Goal: Contribute content: Contribute content

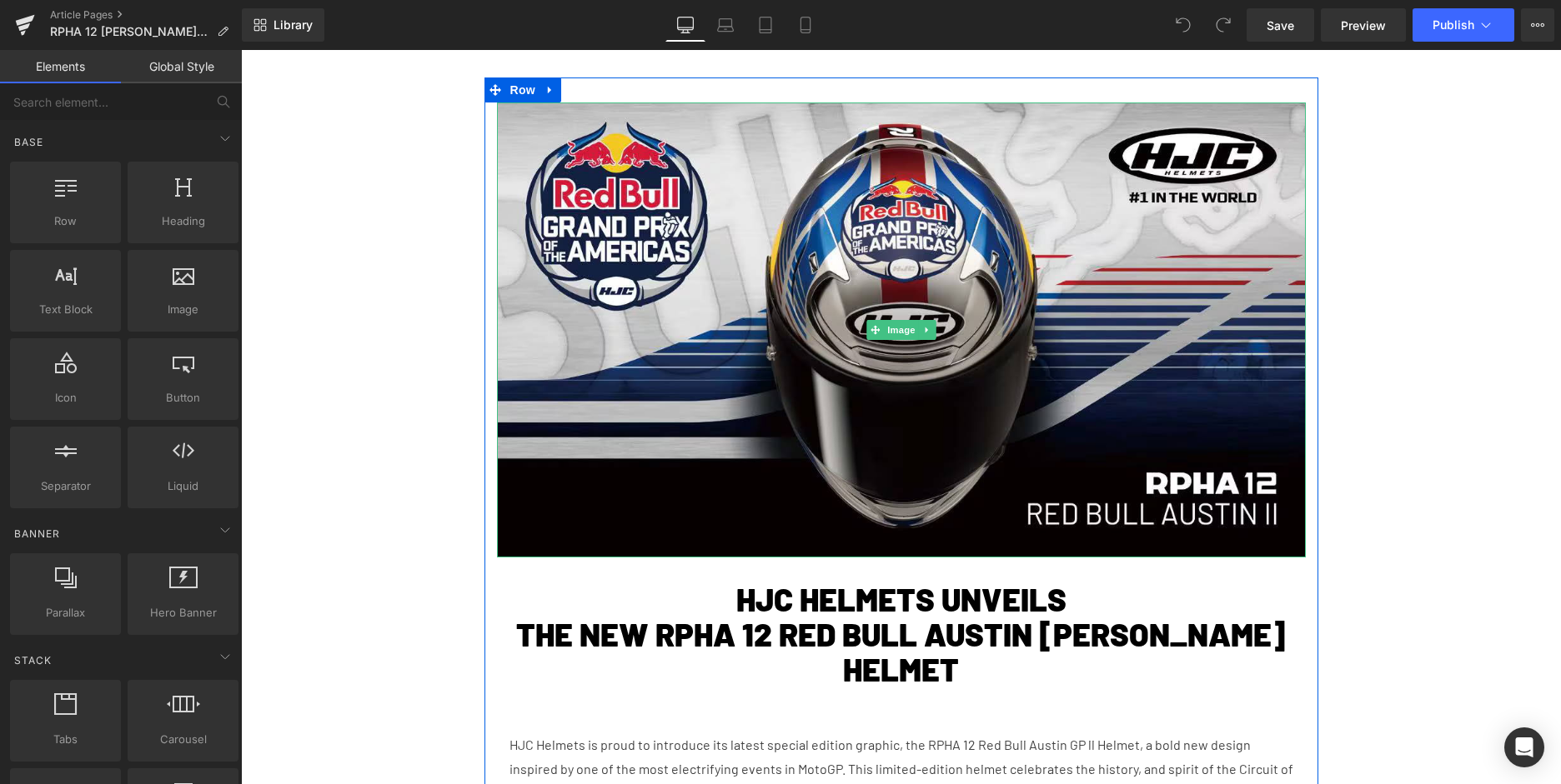
scroll to position [618, 0]
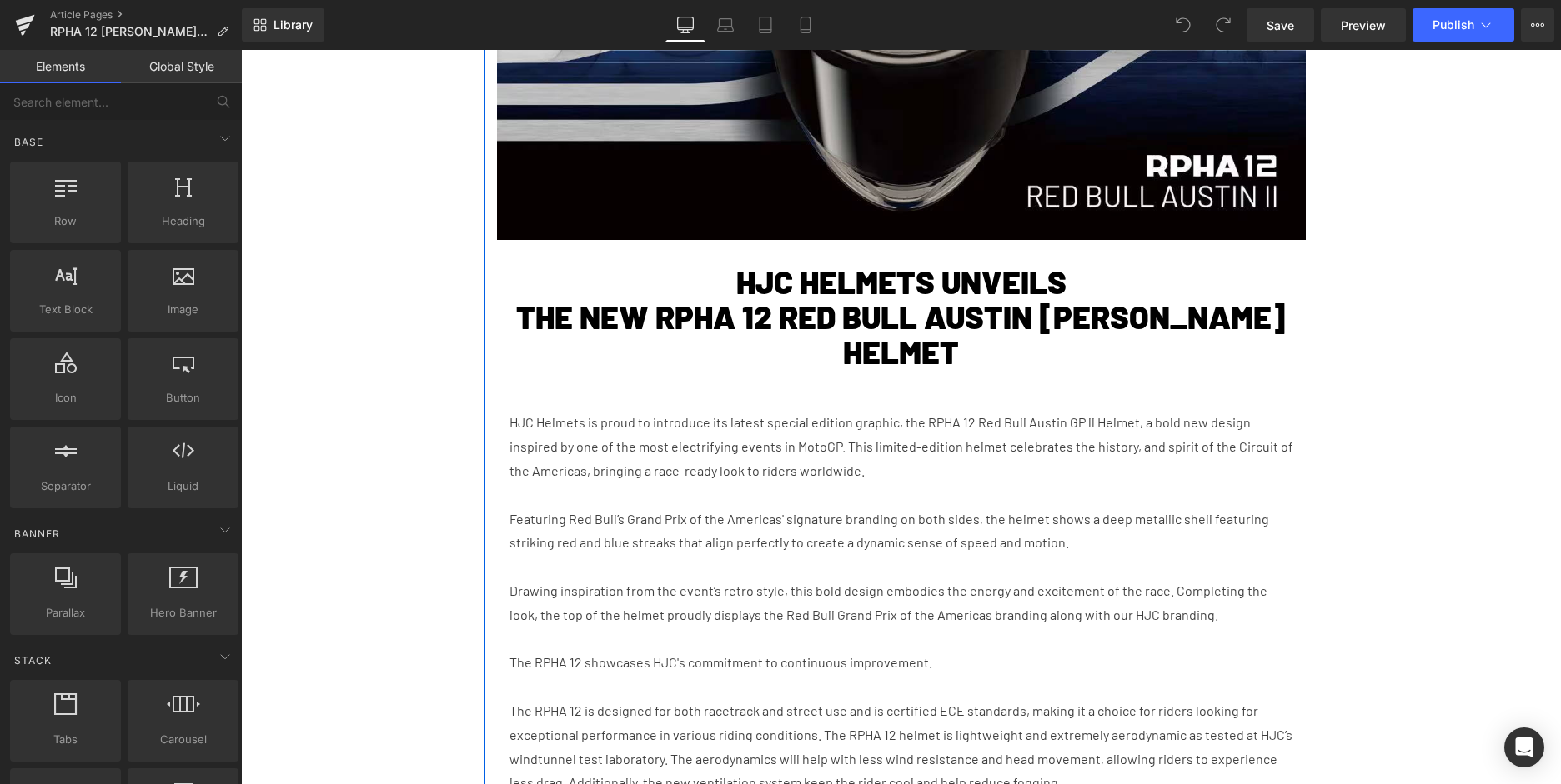
click at [824, 314] on h1 "THE NEW RPHA 12 RED BULL AUSTIN [PERSON_NAME] HELMET" at bounding box center [901, 335] width 783 height 70
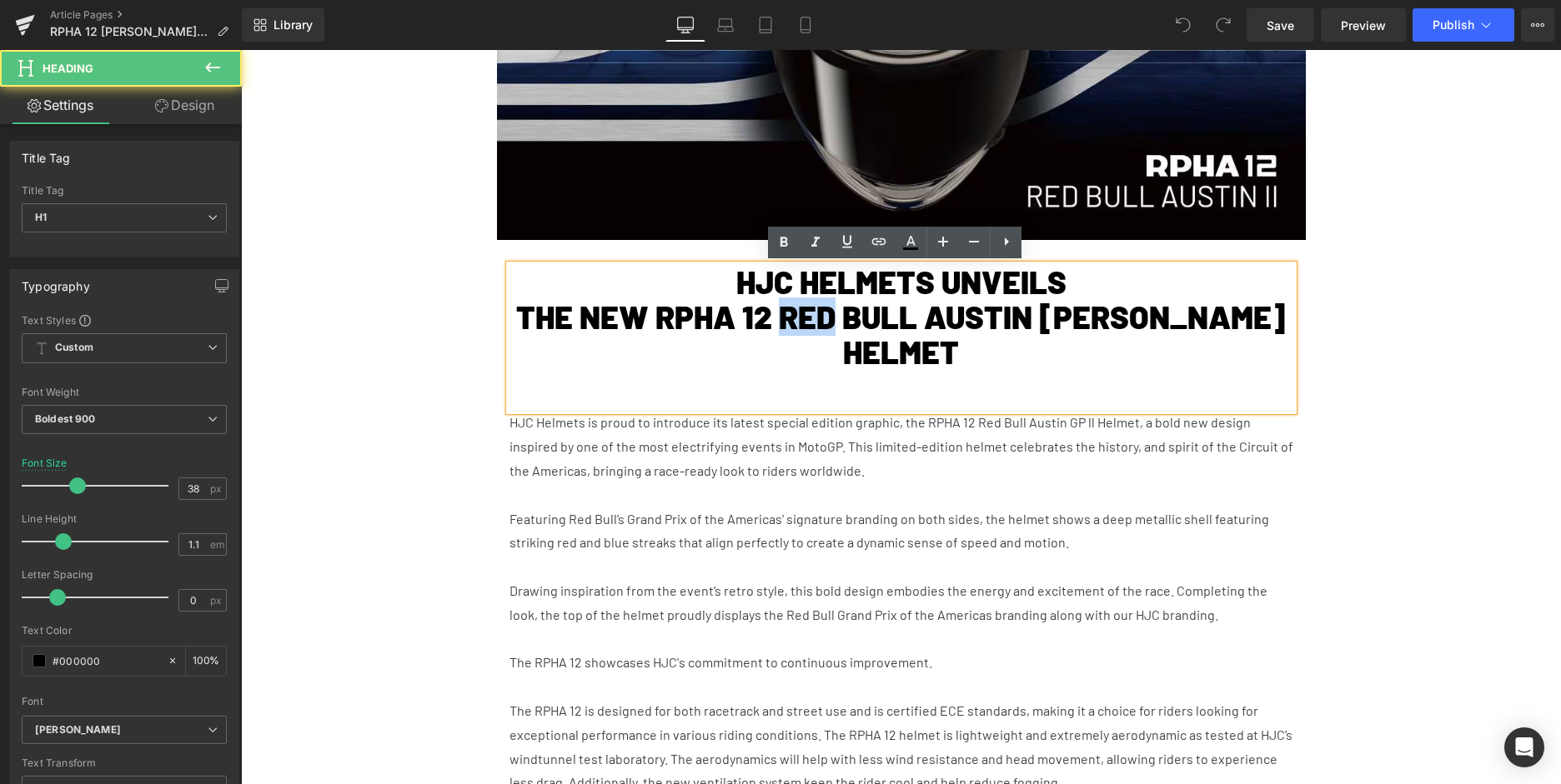
click at [824, 314] on h1 "THE NEW RPHA 12 RED BULL AUSTIN [PERSON_NAME] HELMET" at bounding box center [901, 335] width 783 height 70
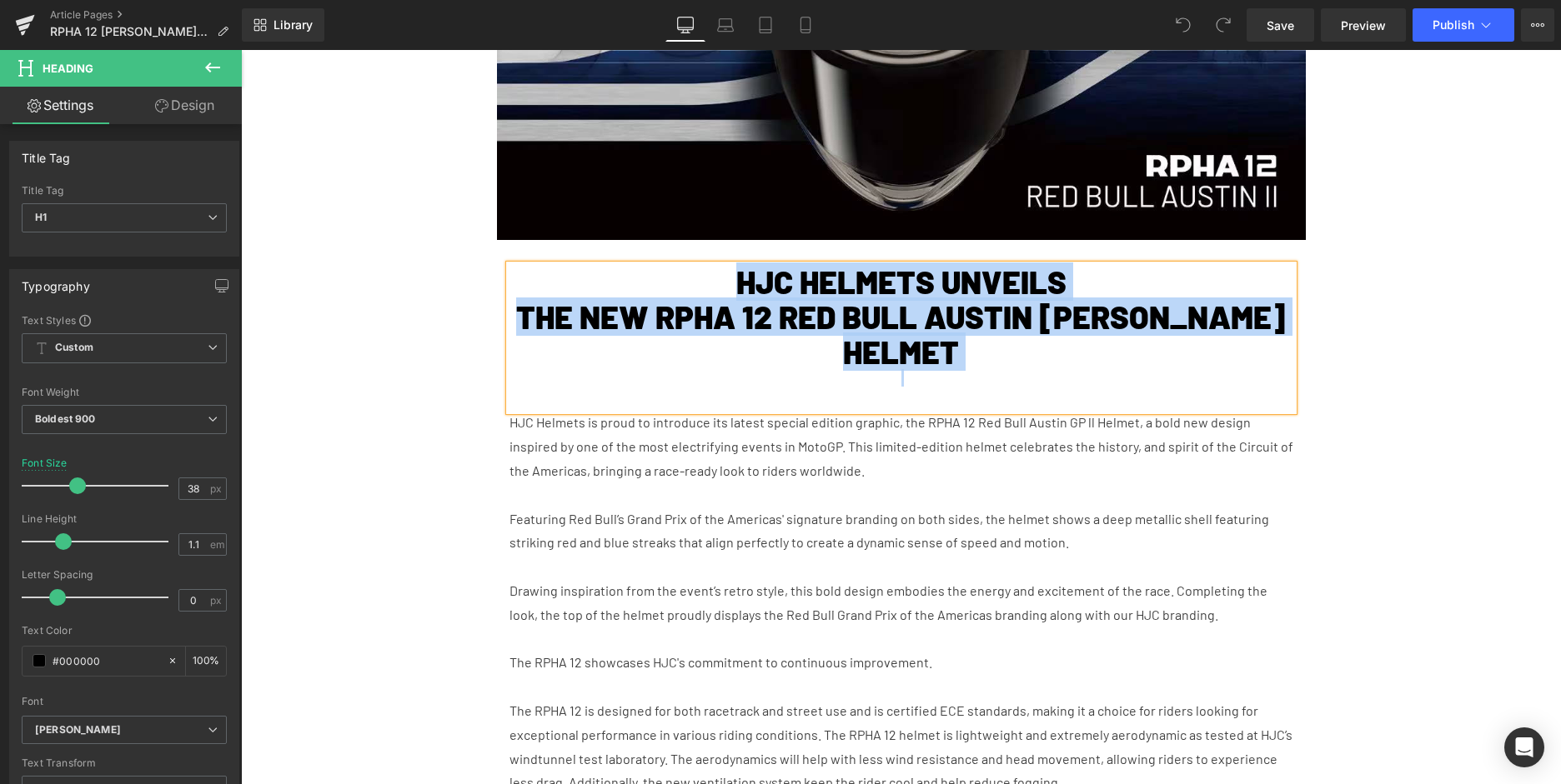
paste div
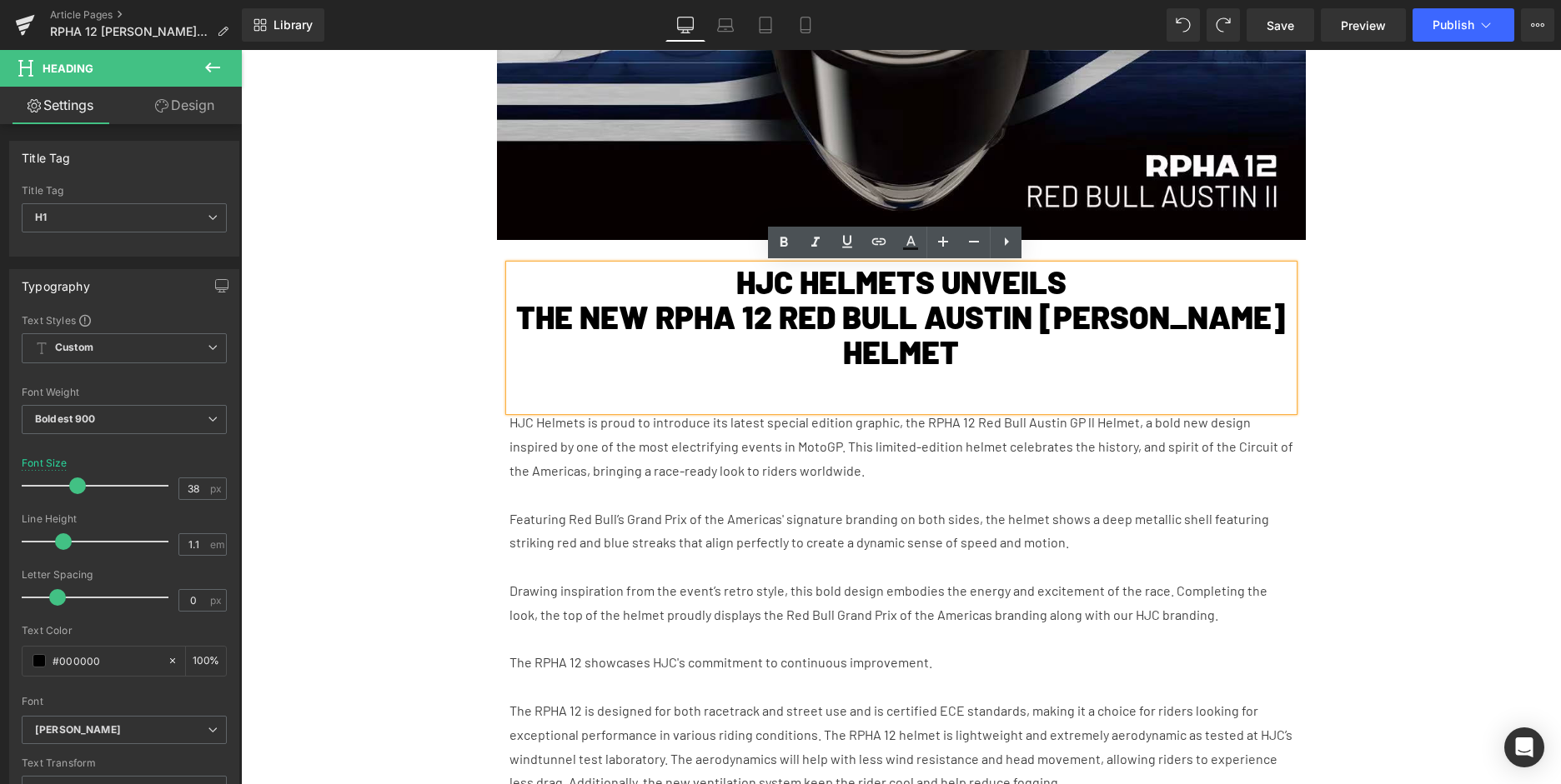
click at [845, 355] on div "HJC HELMETS UNVEILS THE NEW RPHA 12 RED BULL AUSTIN [PERSON_NAME] HELMET" at bounding box center [901, 337] width 783 height 145
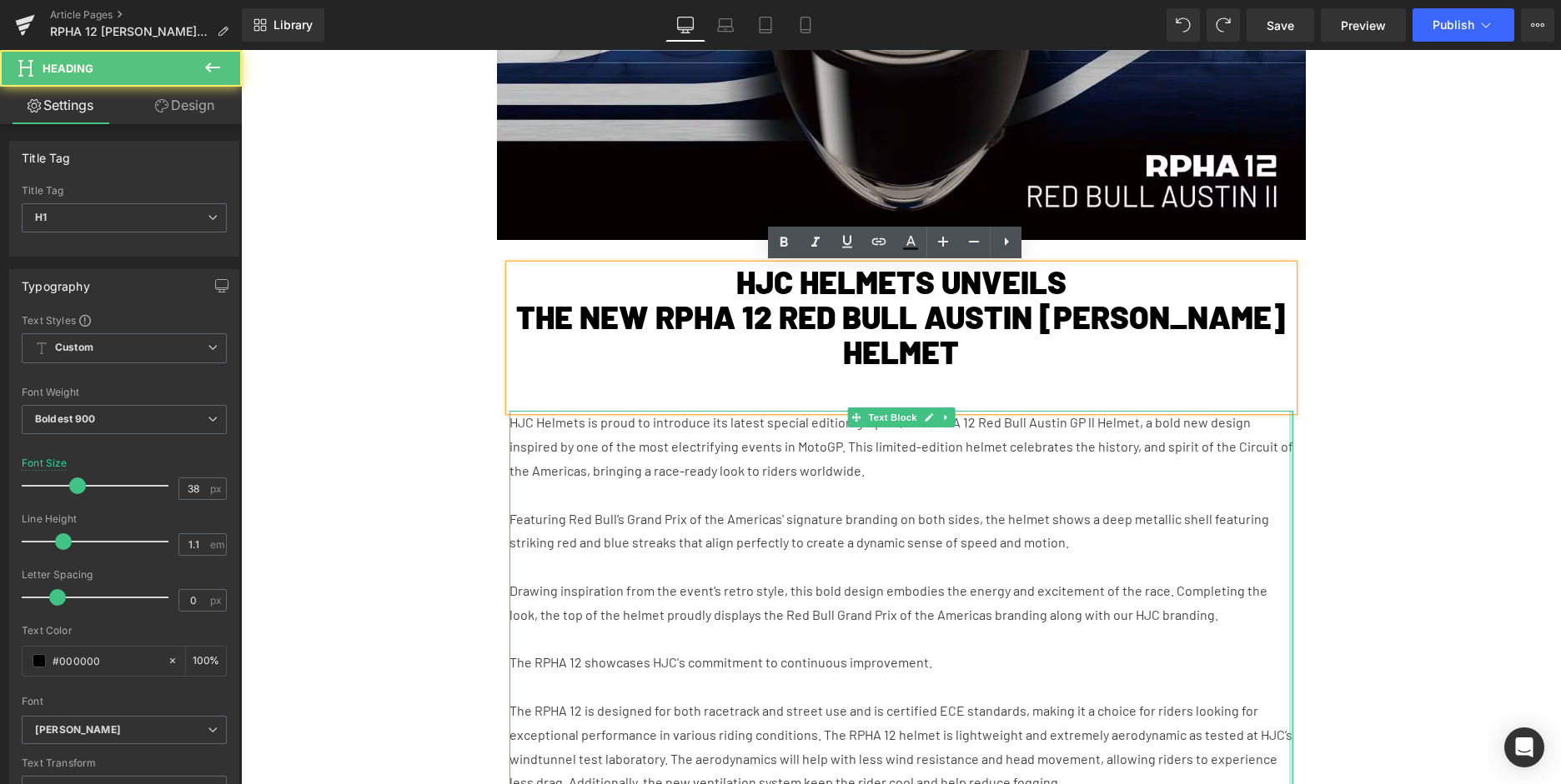
click at [1284, 437] on div "HJC Helmets is proud to introduce its latest special edition graphic, the RPHA …" at bounding box center [901, 639] width 783 height 456
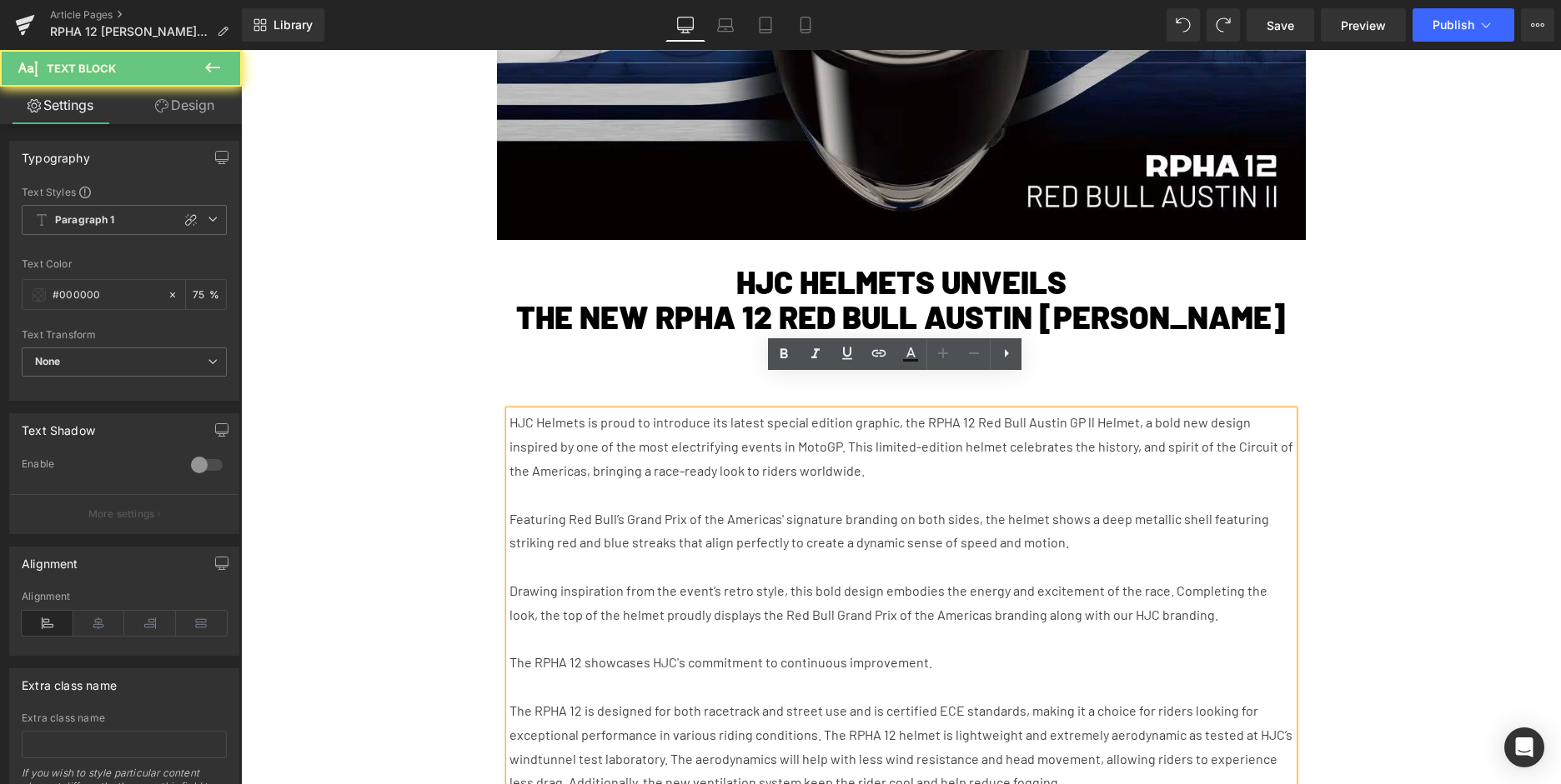
click at [1050, 330] on h1 "THE NEW RPHA 12 RED BULL AUSTIN [PERSON_NAME] HELMET" at bounding box center [901, 335] width 783 height 70
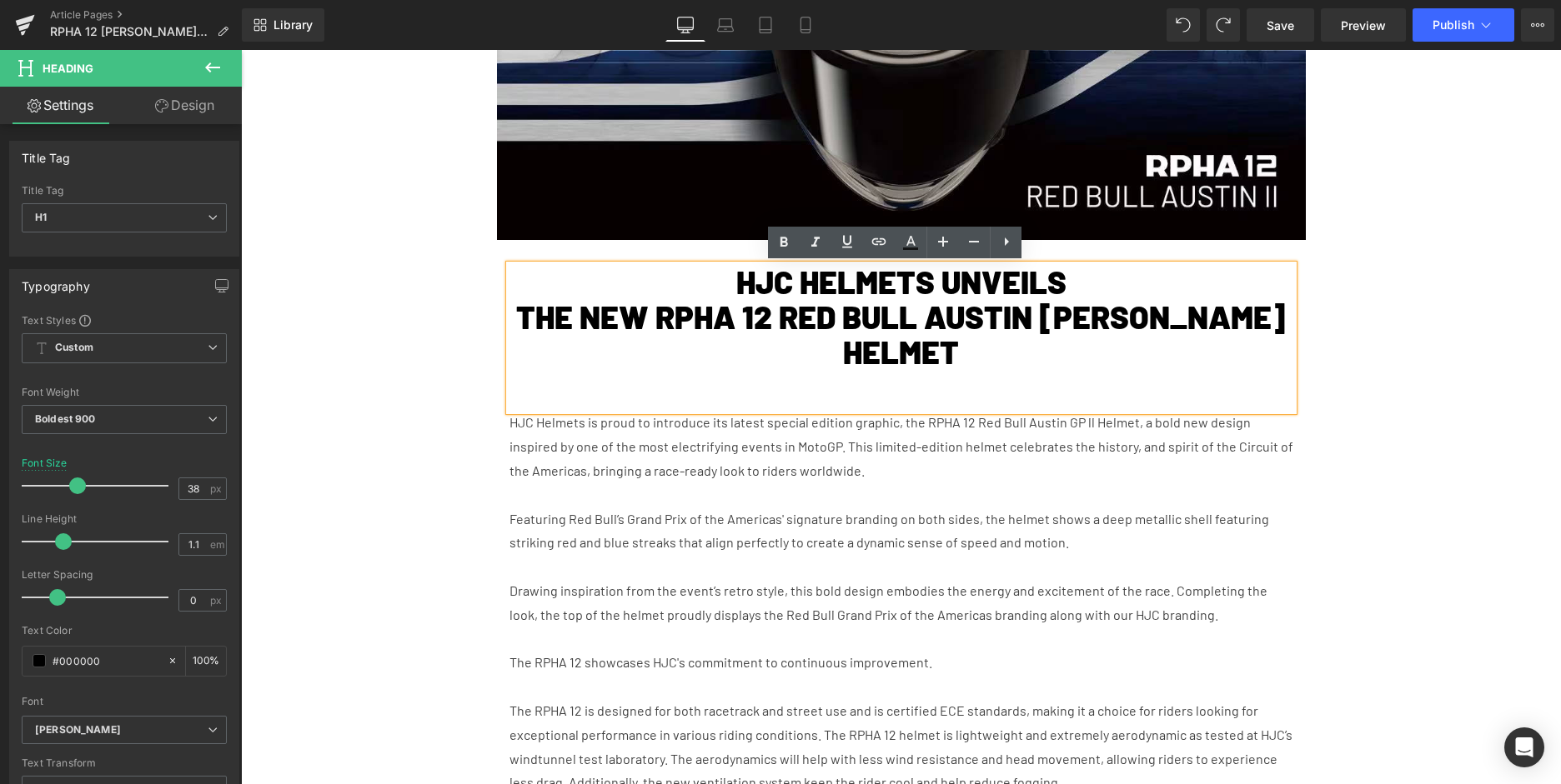
click at [673, 317] on h1 "THE NEW RPHA 12 RED BULL AUSTIN [PERSON_NAME] HELMET" at bounding box center [901, 335] width 783 height 70
drag, startPoint x: 808, startPoint y: 315, endPoint x: 1139, endPoint y: 321, distance: 331.1
click at [1139, 321] on h1 "THE NEW RPHA 12 RED BULL AUSTIN [PERSON_NAME] HELMET" at bounding box center [901, 335] width 783 height 70
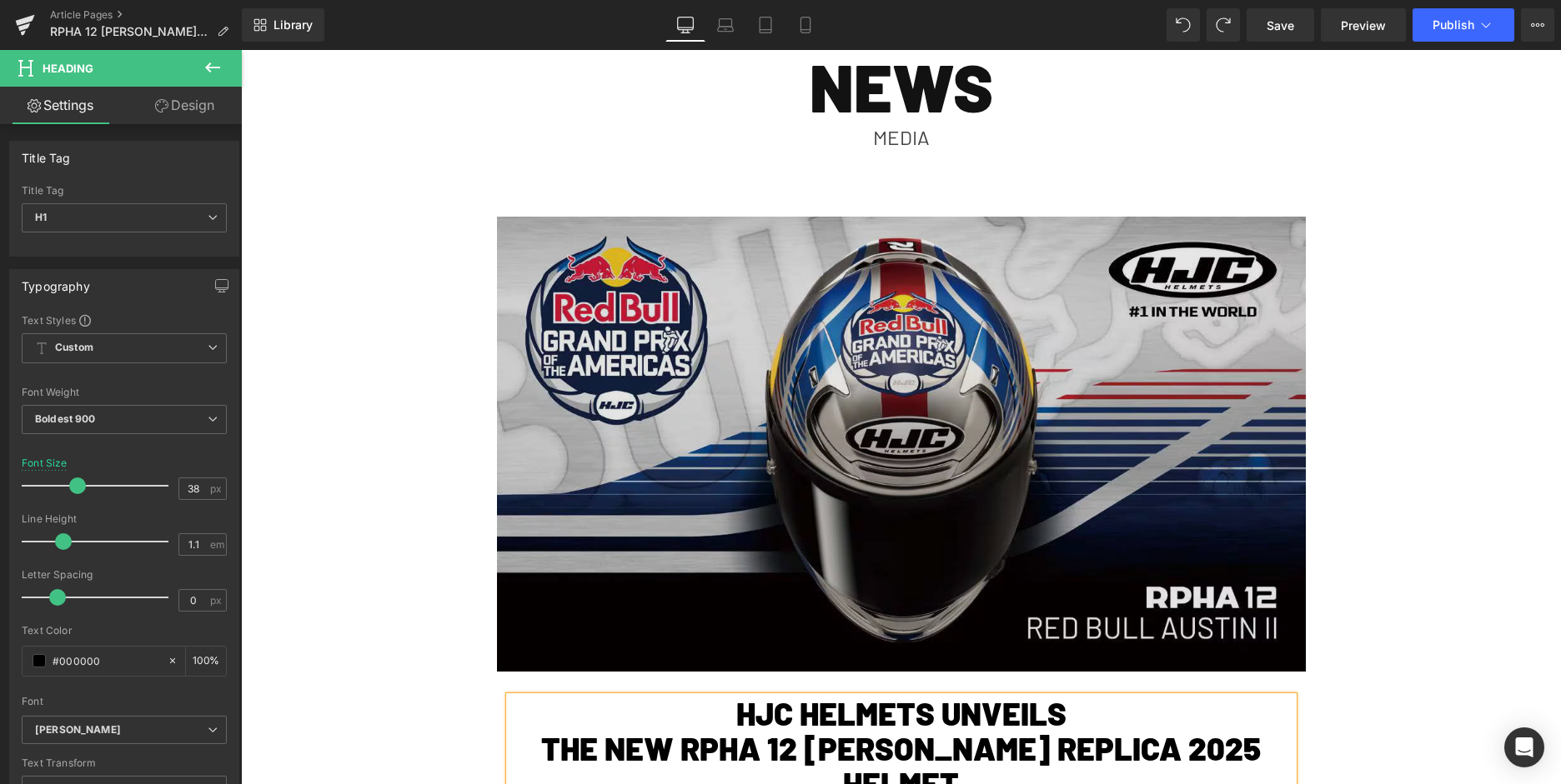
scroll to position [164, 0]
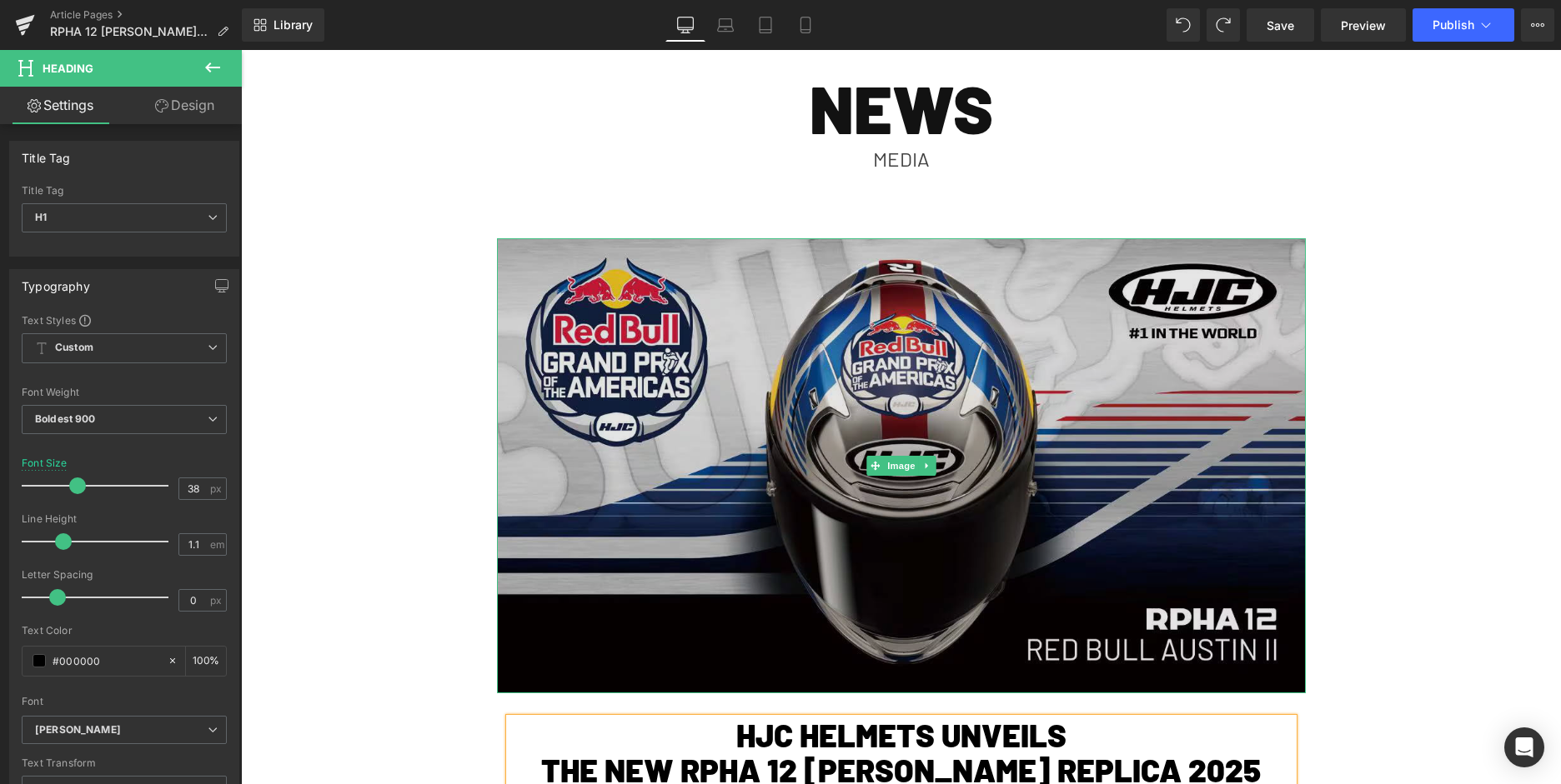
click at [777, 401] on img at bounding box center [901, 466] width 809 height 455
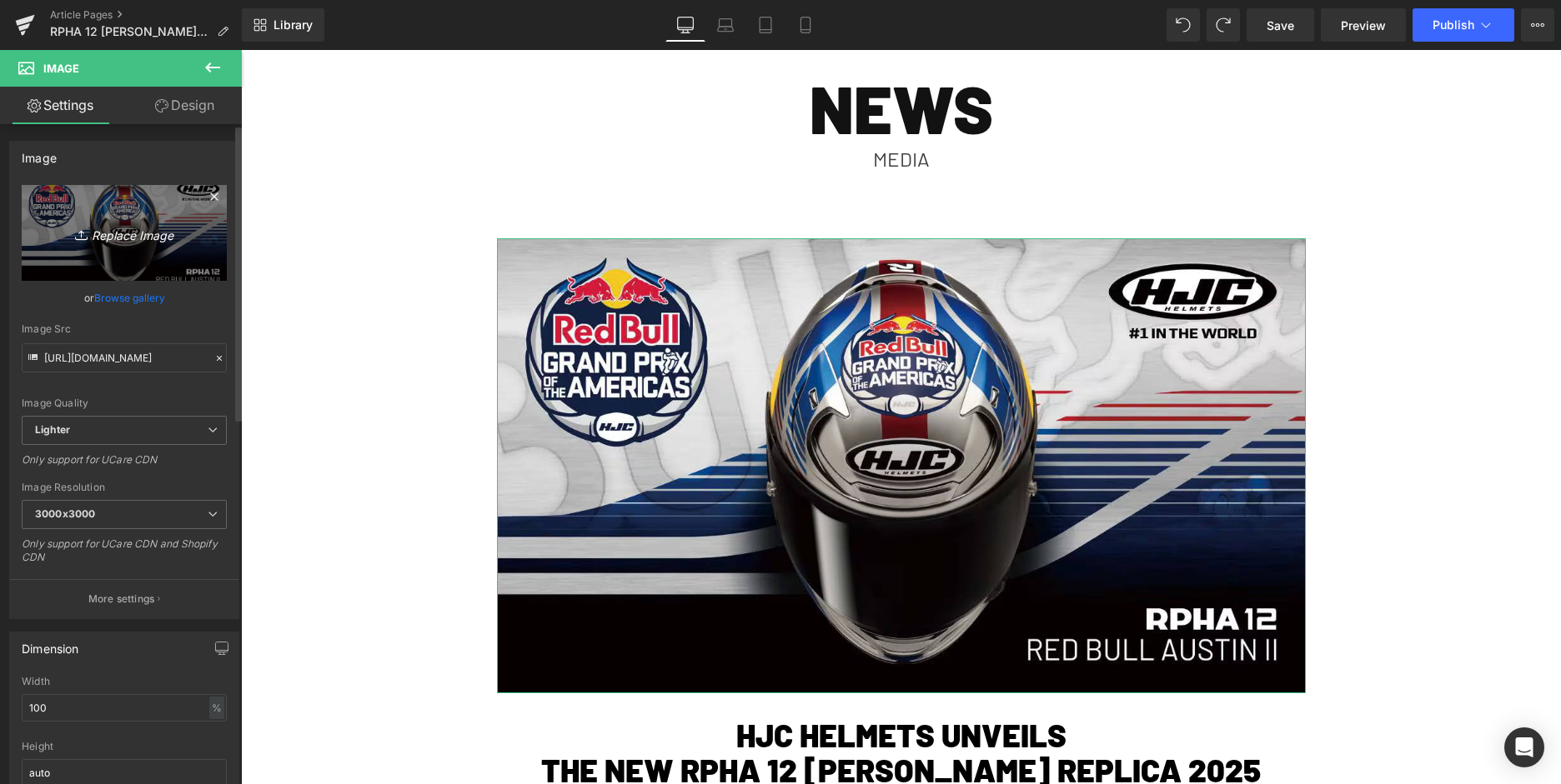
click at [106, 236] on icon "Replace Image" at bounding box center [125, 233] width 133 height 21
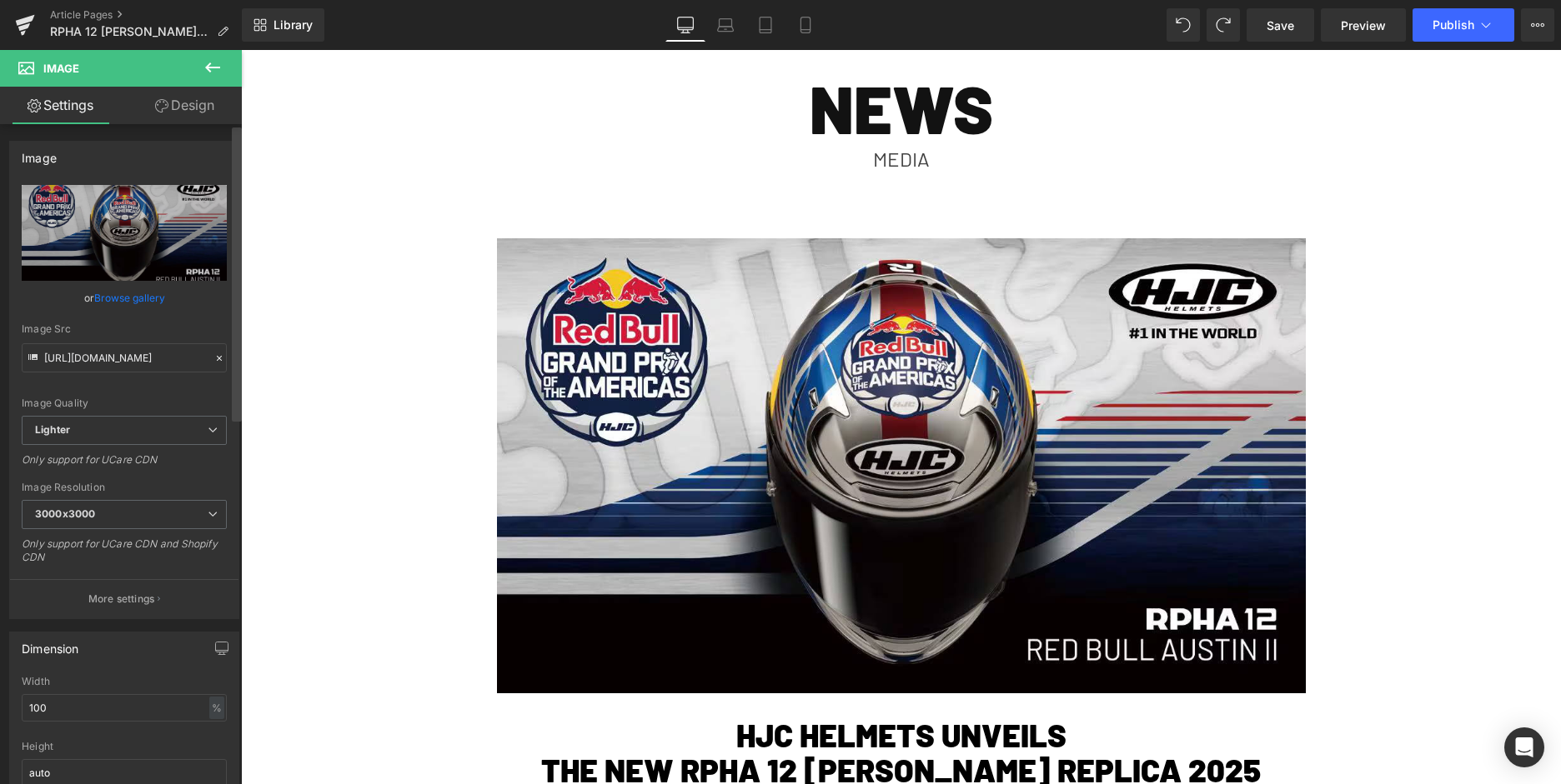
type input "C:\fakepath\Capture d’écran [DATE] à [DATE].avif"
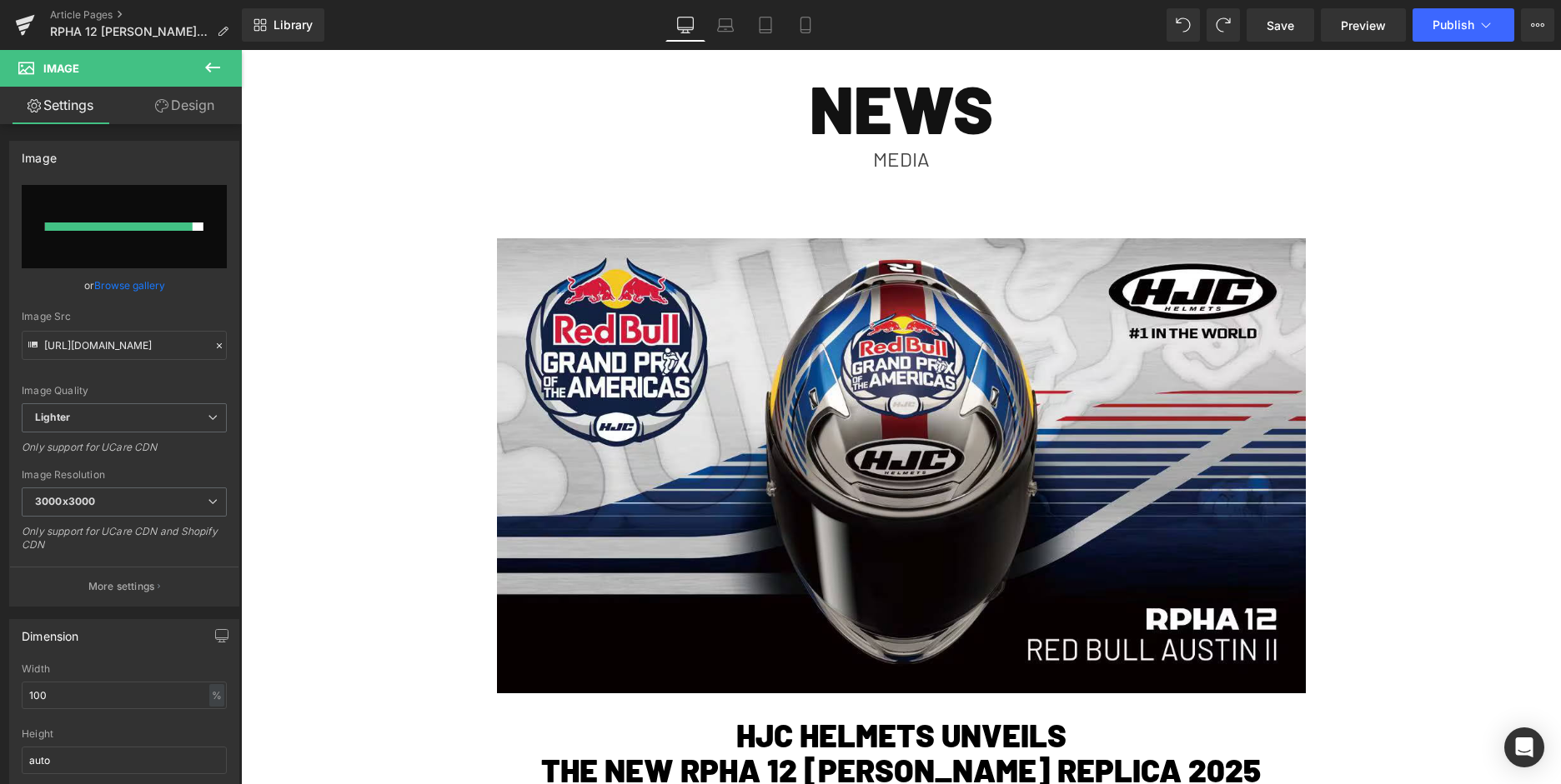
type input "[URL][DOMAIN_NAME]"
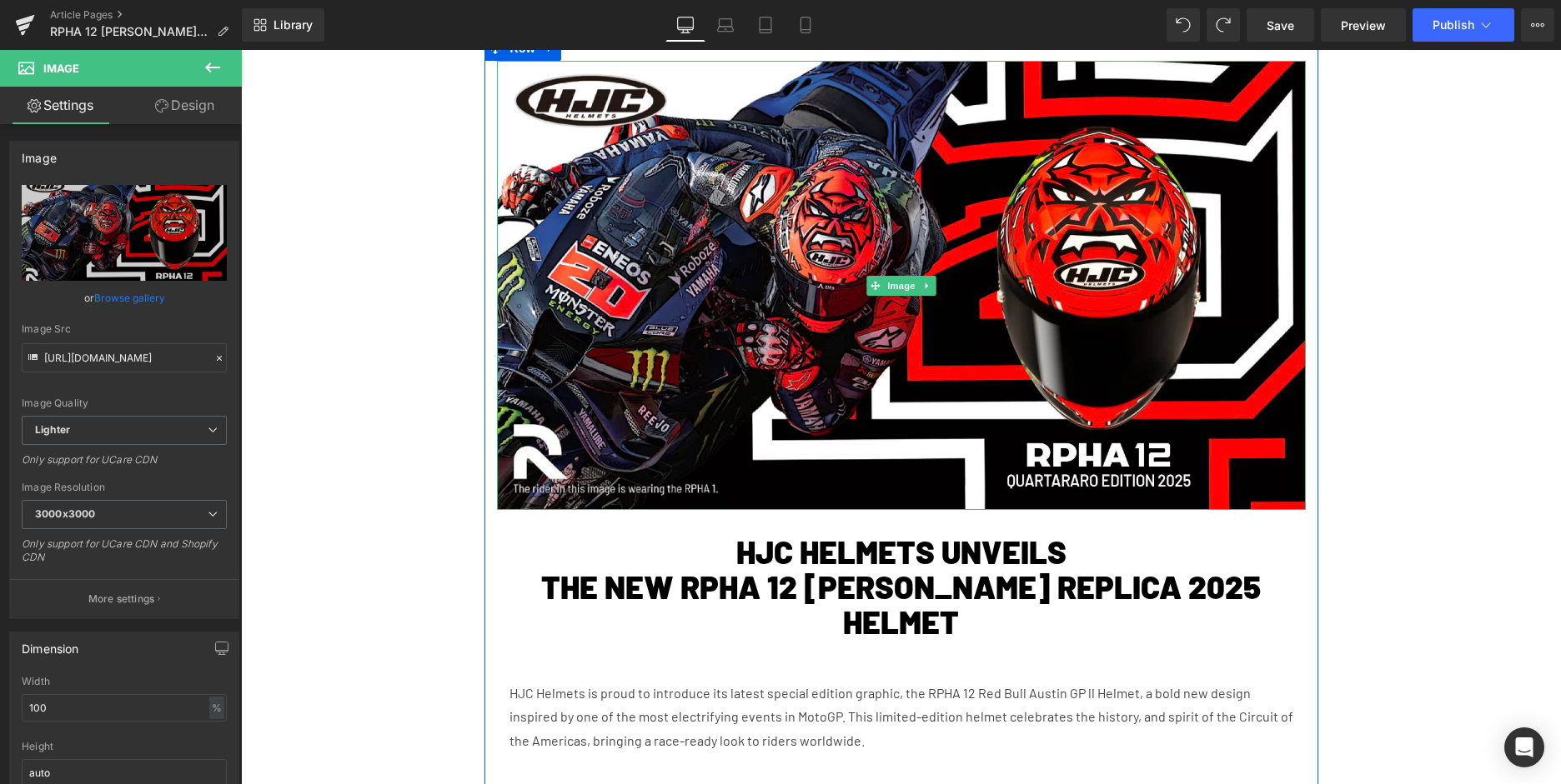
scroll to position [445, 0]
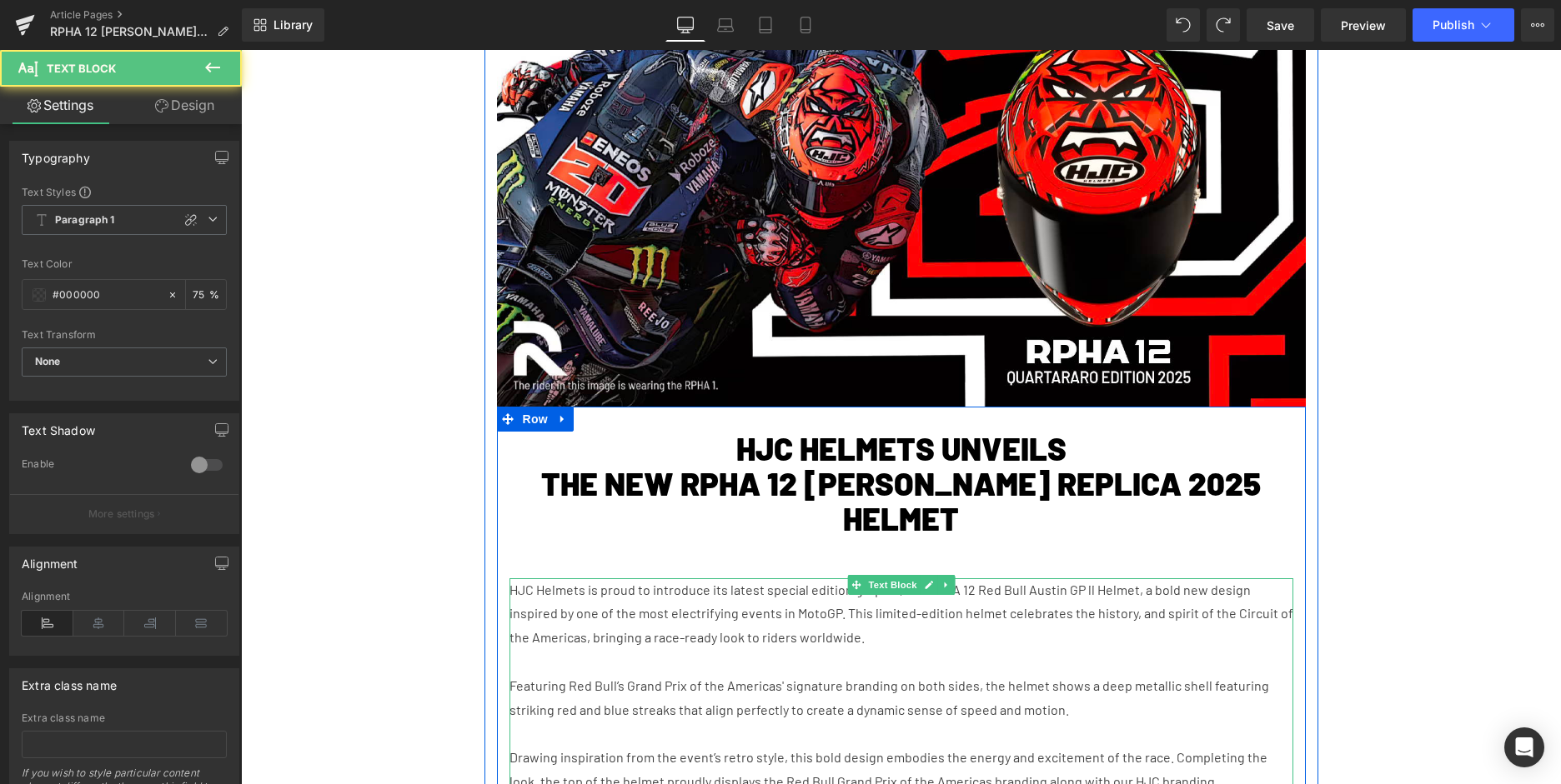
click at [737, 640] on p "HJC Helmets is proud to introduce its latest special edition graphic, the RPHA …" at bounding box center [901, 614] width 783 height 71
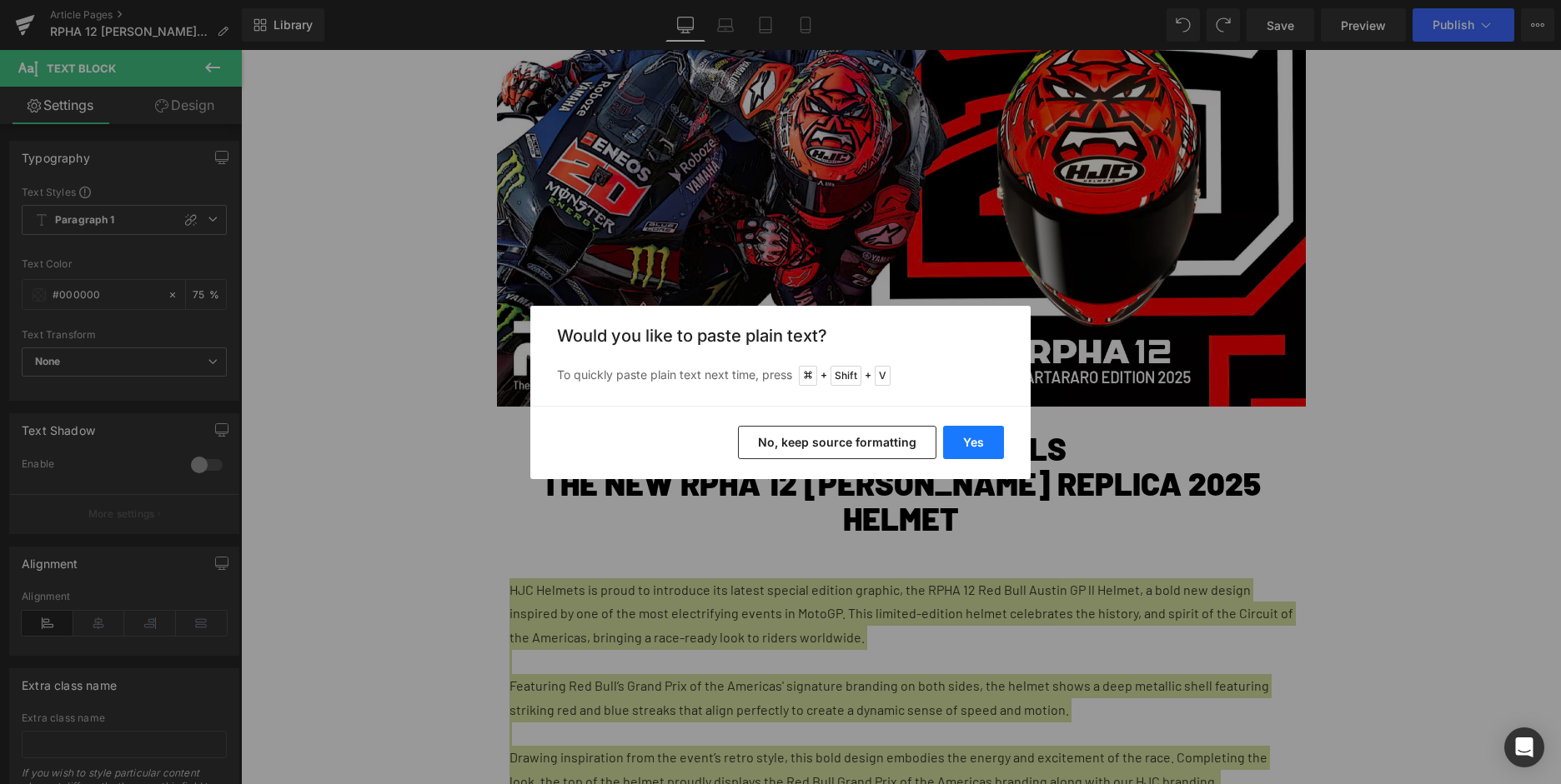
drag, startPoint x: 963, startPoint y: 444, endPoint x: 707, endPoint y: 446, distance: 256.0
click at [963, 444] on button "Yes" at bounding box center [973, 442] width 61 height 33
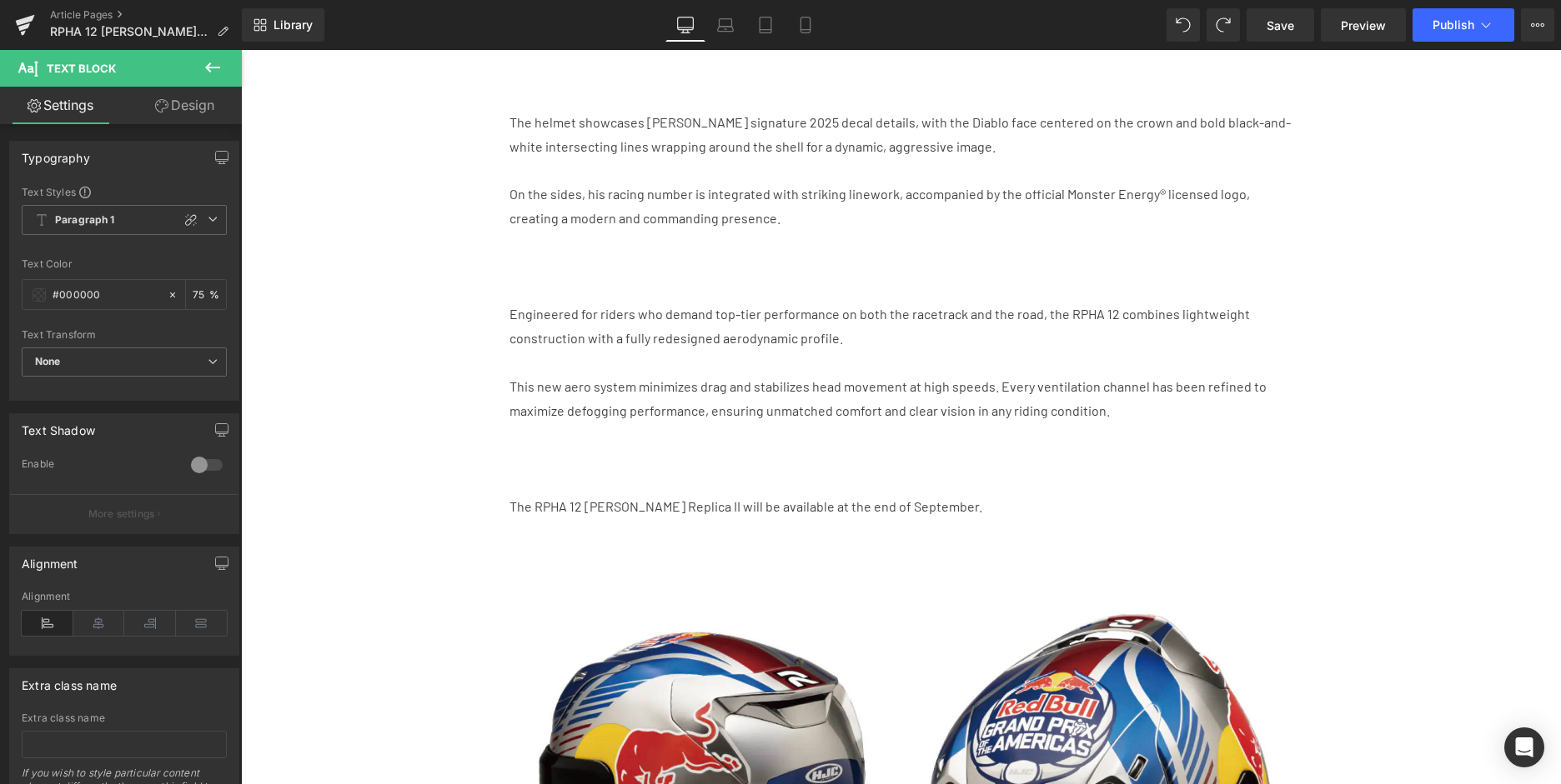
scroll to position [1249, 0]
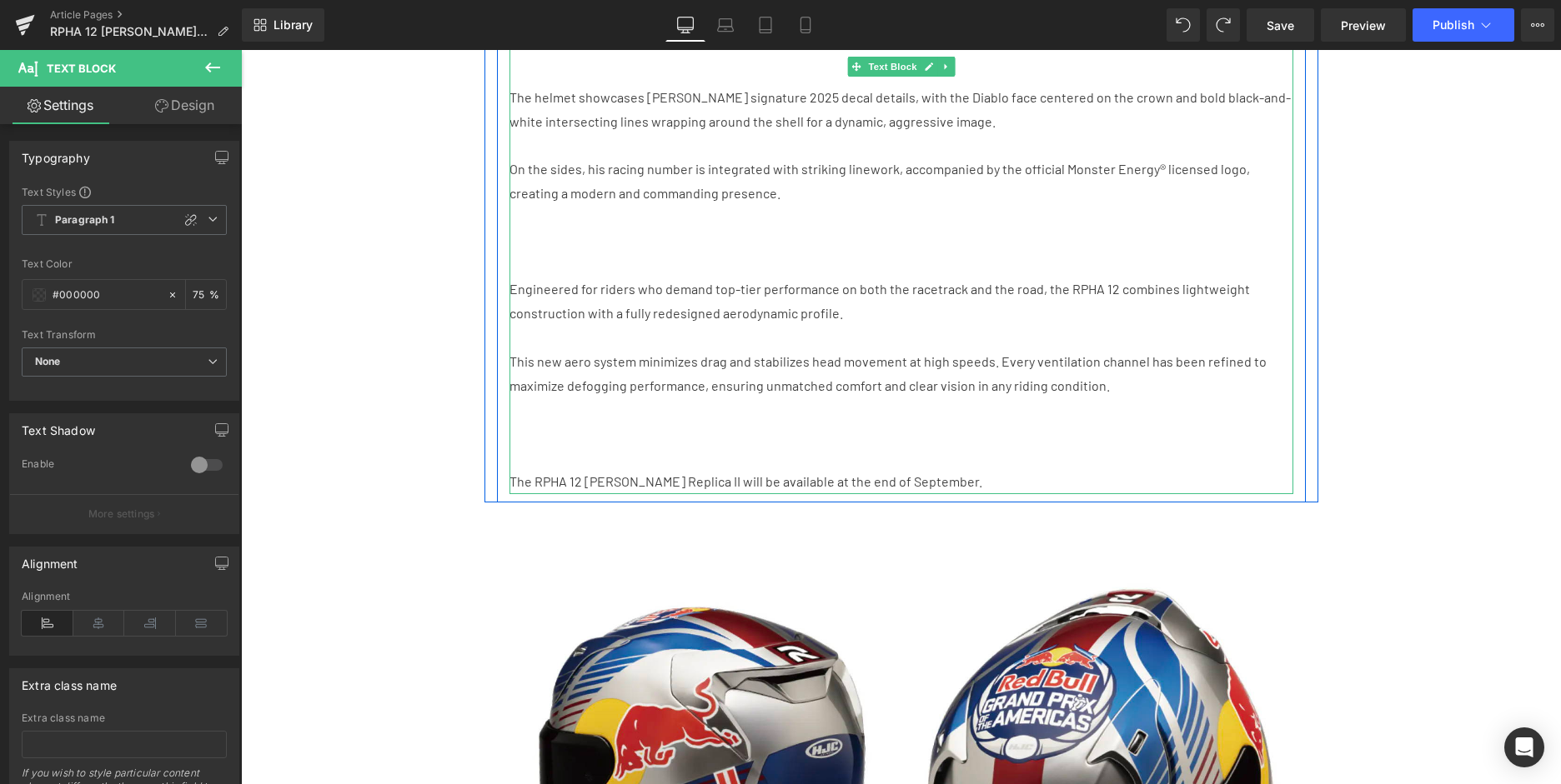
click at [912, 470] on p "The RPHA 12 [PERSON_NAME] Replica II will be available at the end of September." at bounding box center [901, 482] width 783 height 24
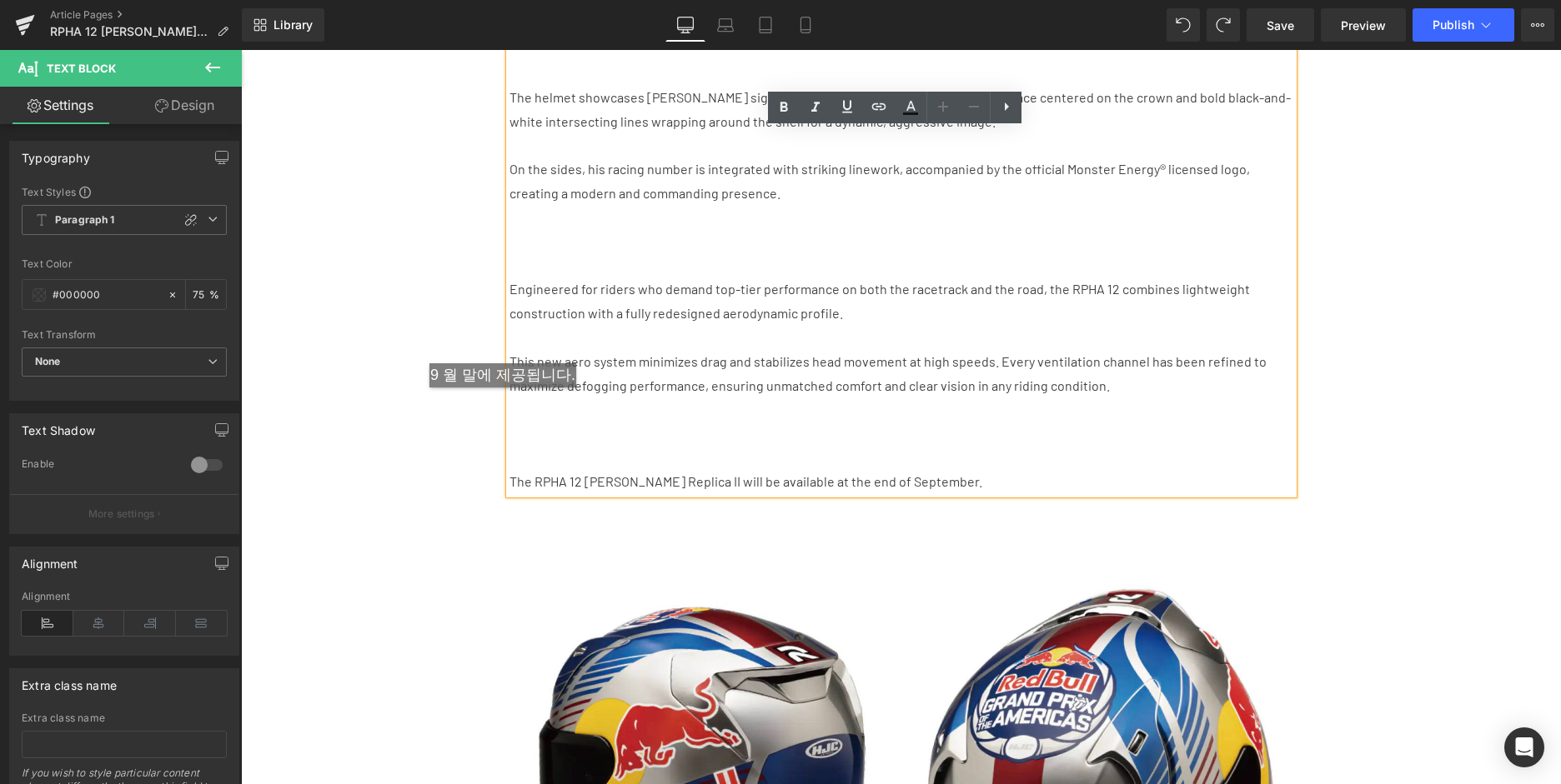
drag, startPoint x: 945, startPoint y: 454, endPoint x: 502, endPoint y: 404, distance: 445.8
click at [510, 404] on div "HJC is proud to announce the launch of the newly reimagined RPHA 12 [PERSON_NAM…" at bounding box center [901, 134] width 783 height 720
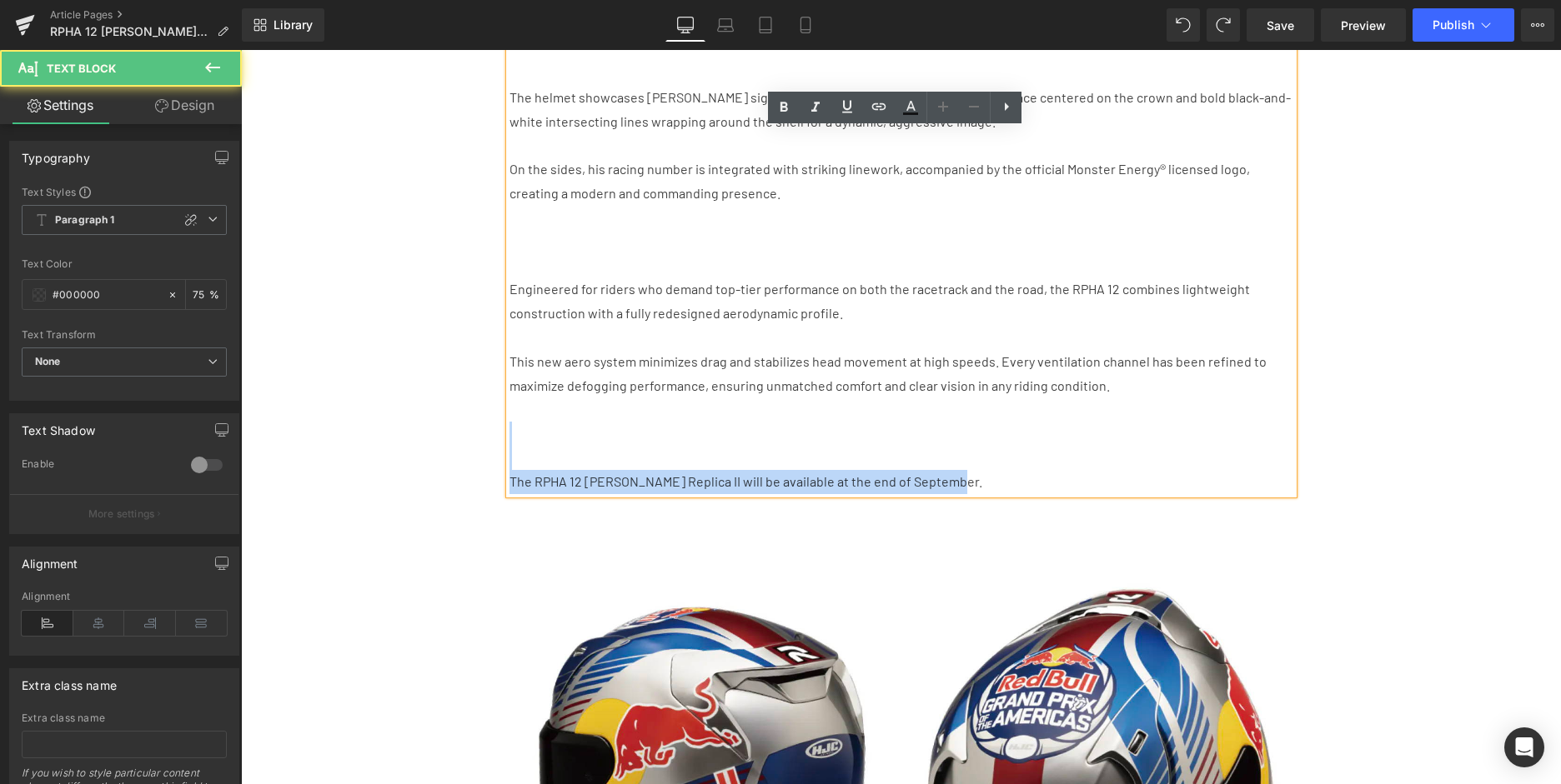
drag, startPoint x: 921, startPoint y: 449, endPoint x: 626, endPoint y: 401, distance: 298.9
click at [626, 401] on div "HJC is proud to announce the launch of the newly reimagined RPHA 12 [PERSON_NAM…" at bounding box center [901, 134] width 783 height 720
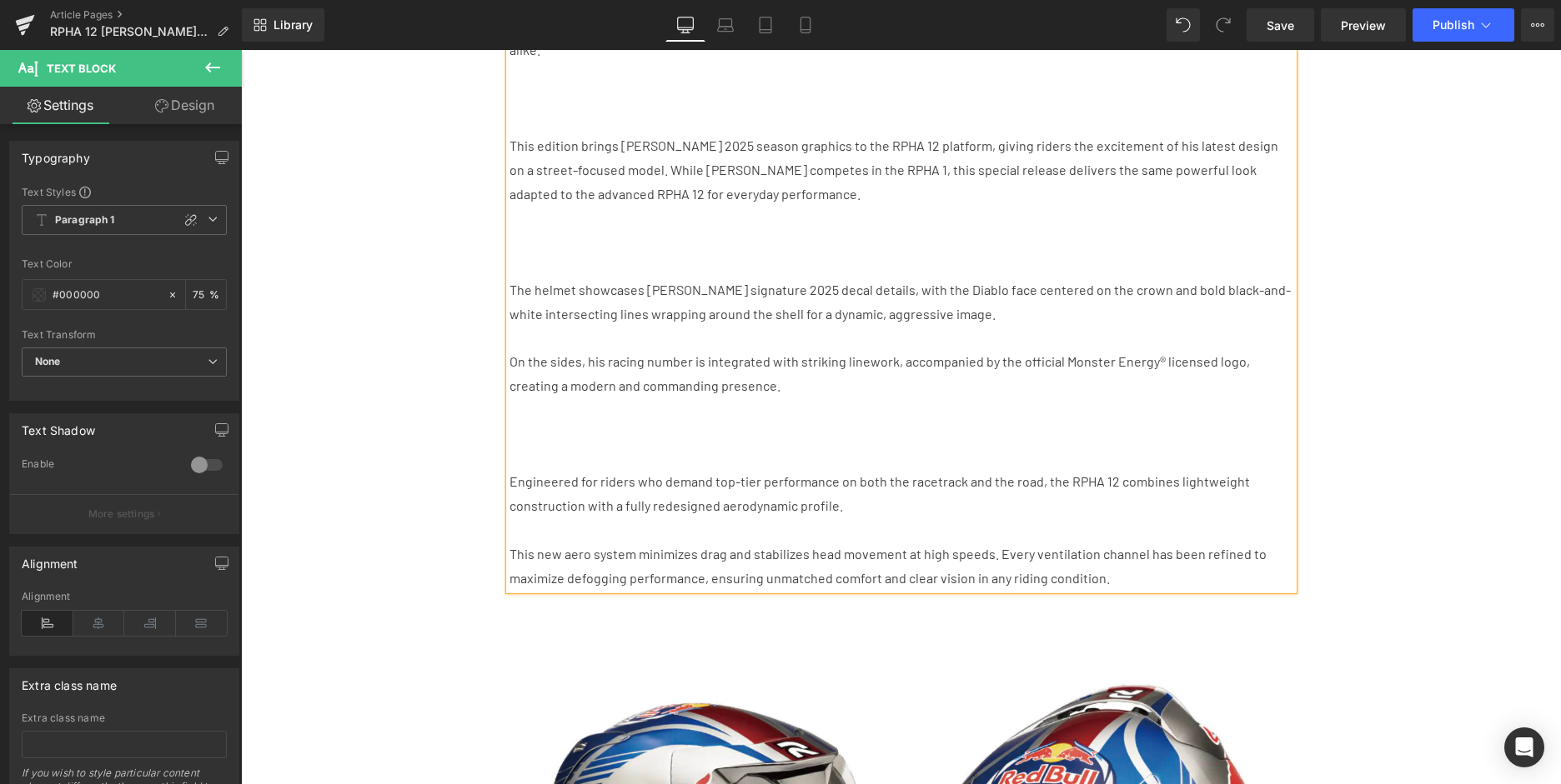
scroll to position [942, 0]
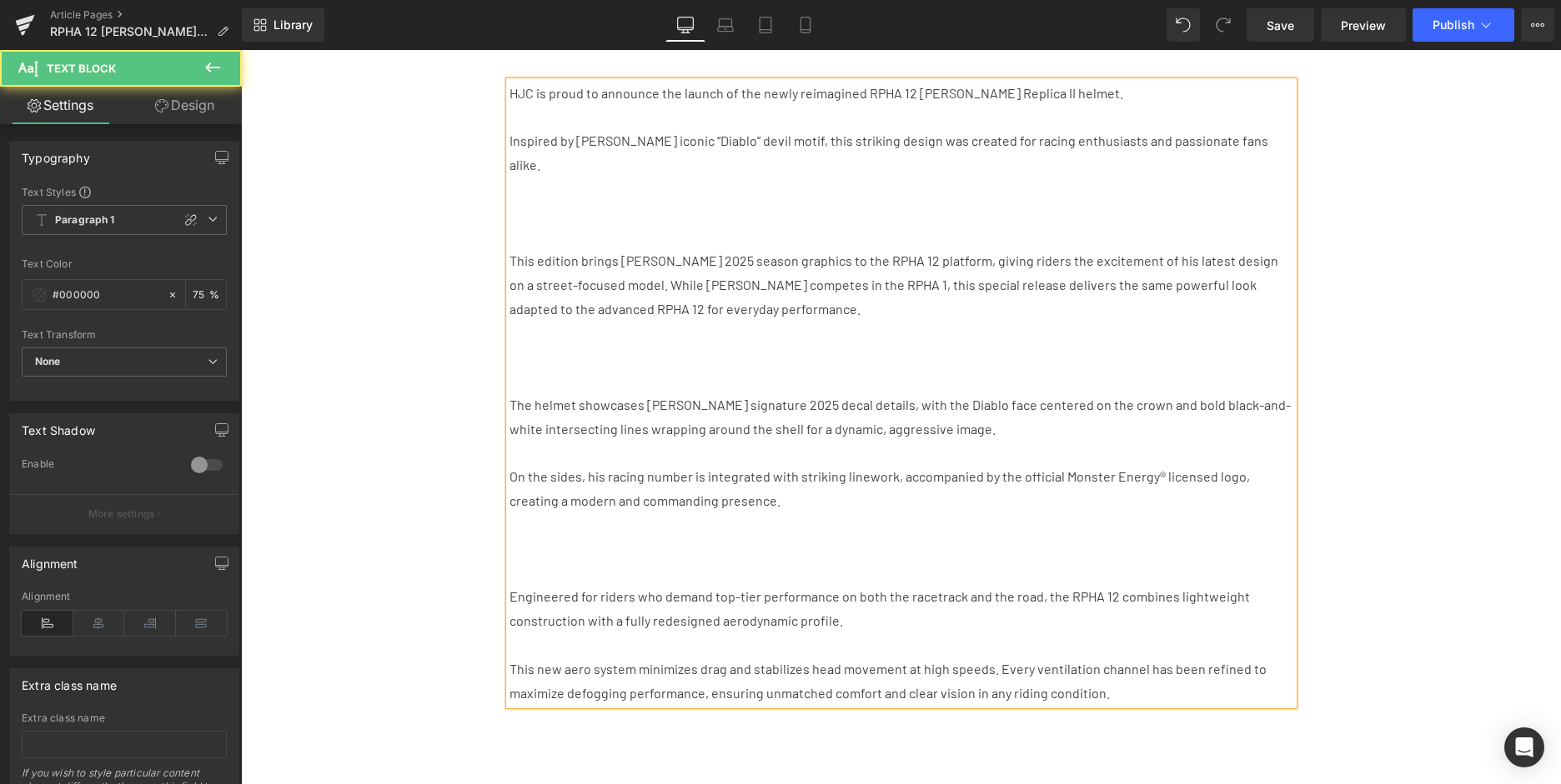
click at [576, 562] on p at bounding box center [901, 573] width 783 height 24
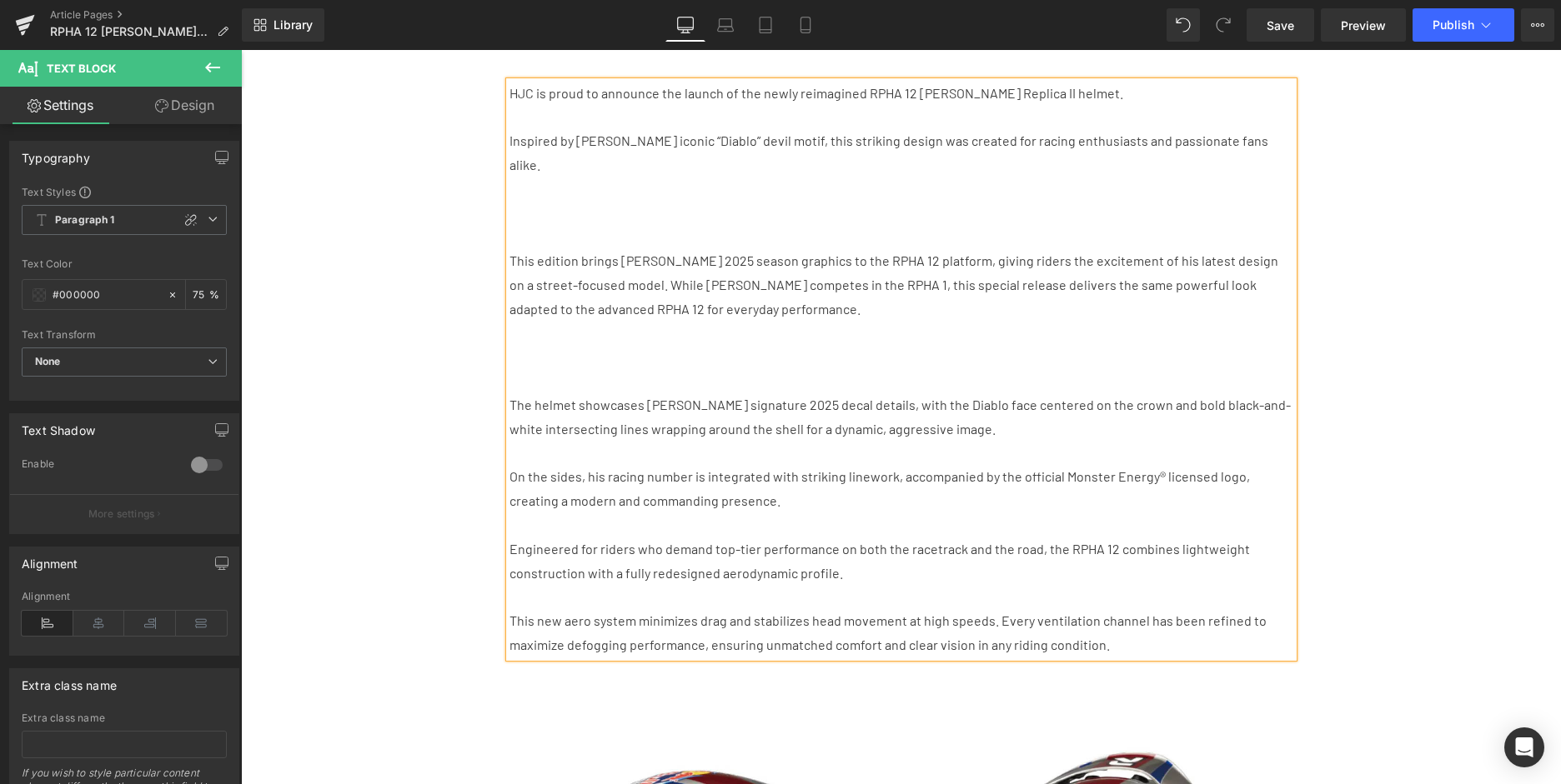
click at [597, 345] on p at bounding box center [901, 356] width 783 height 24
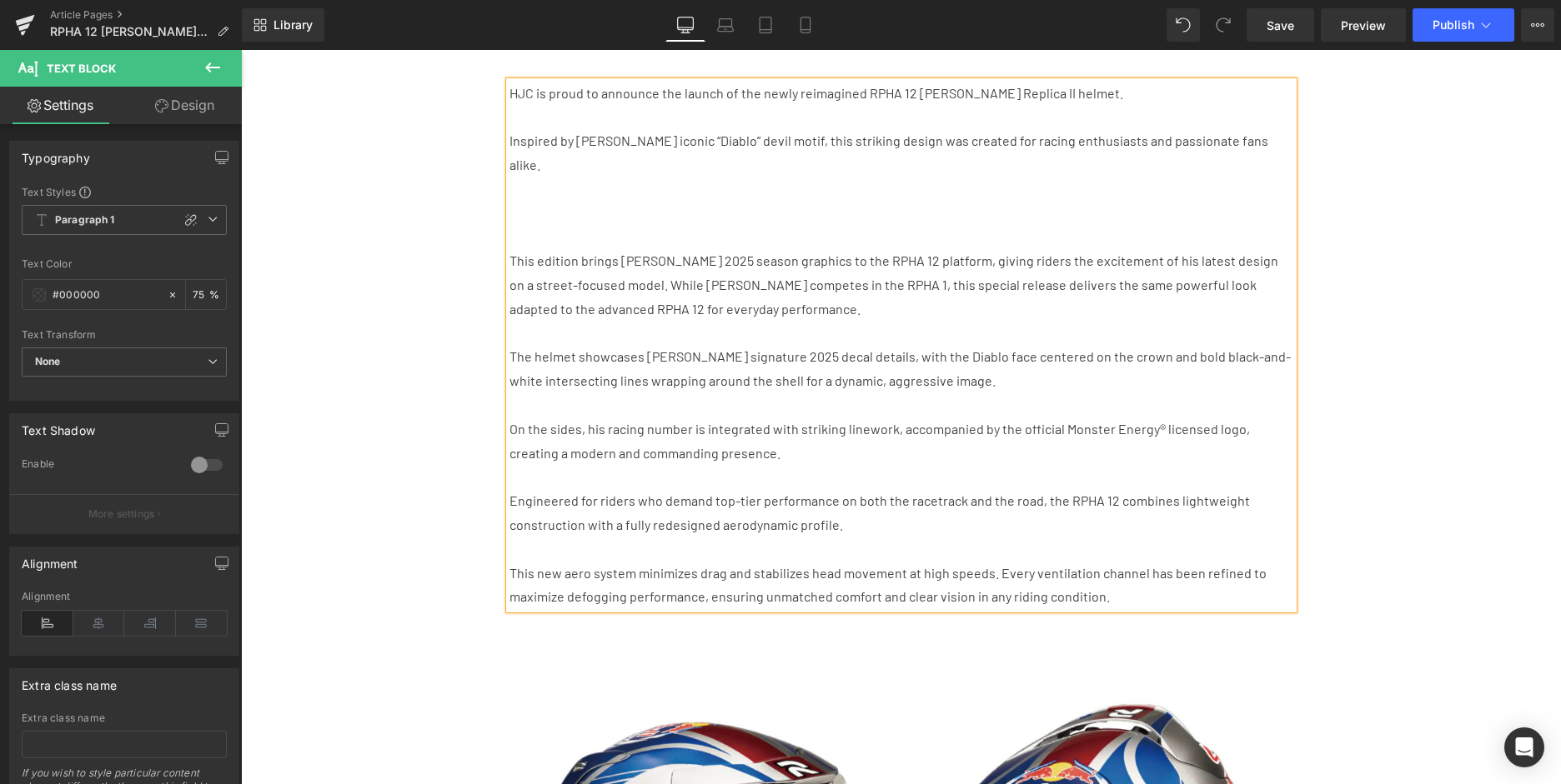
click at [599, 201] on p at bounding box center [901, 213] width 783 height 24
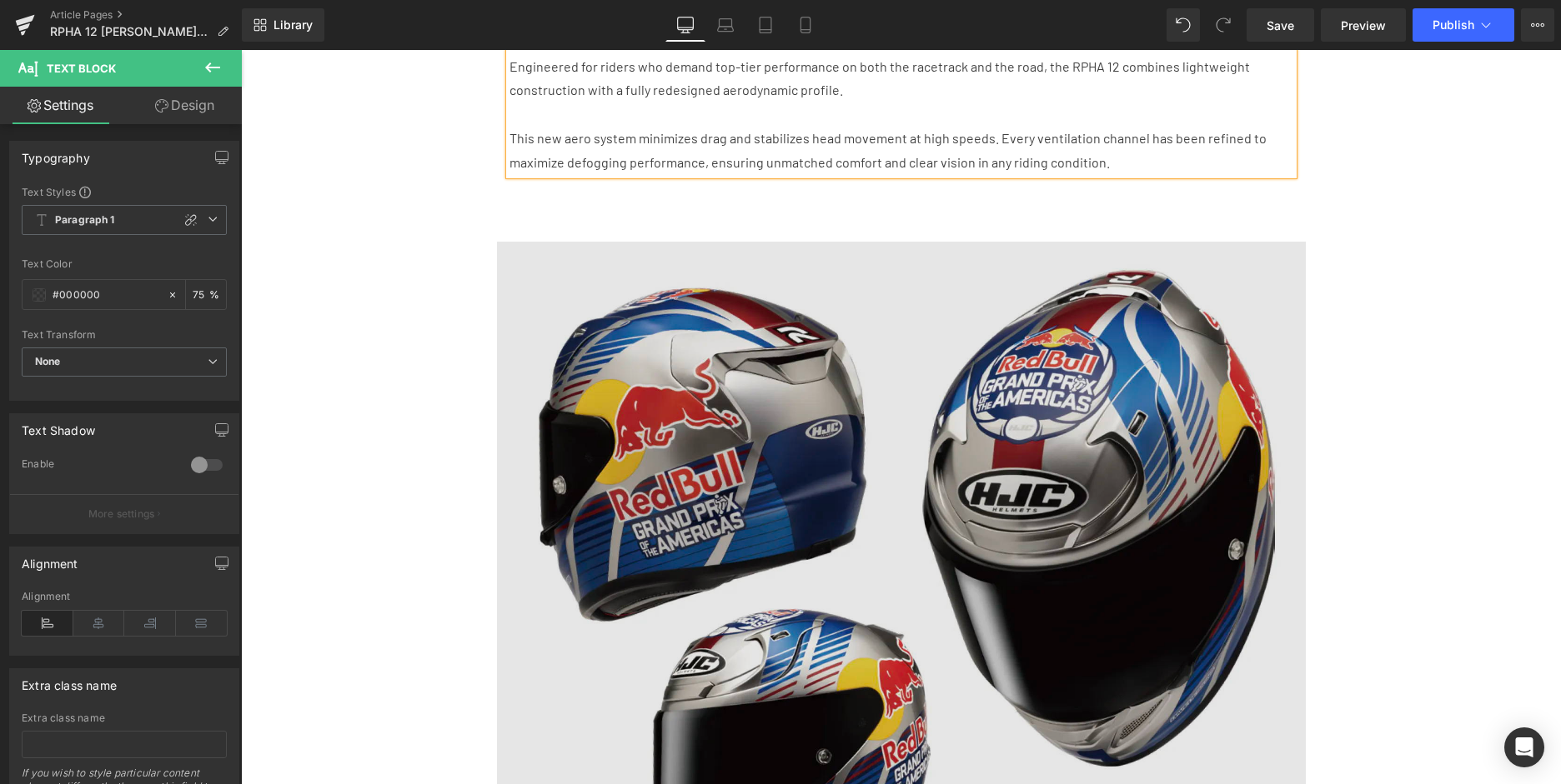
scroll to position [1458, 0]
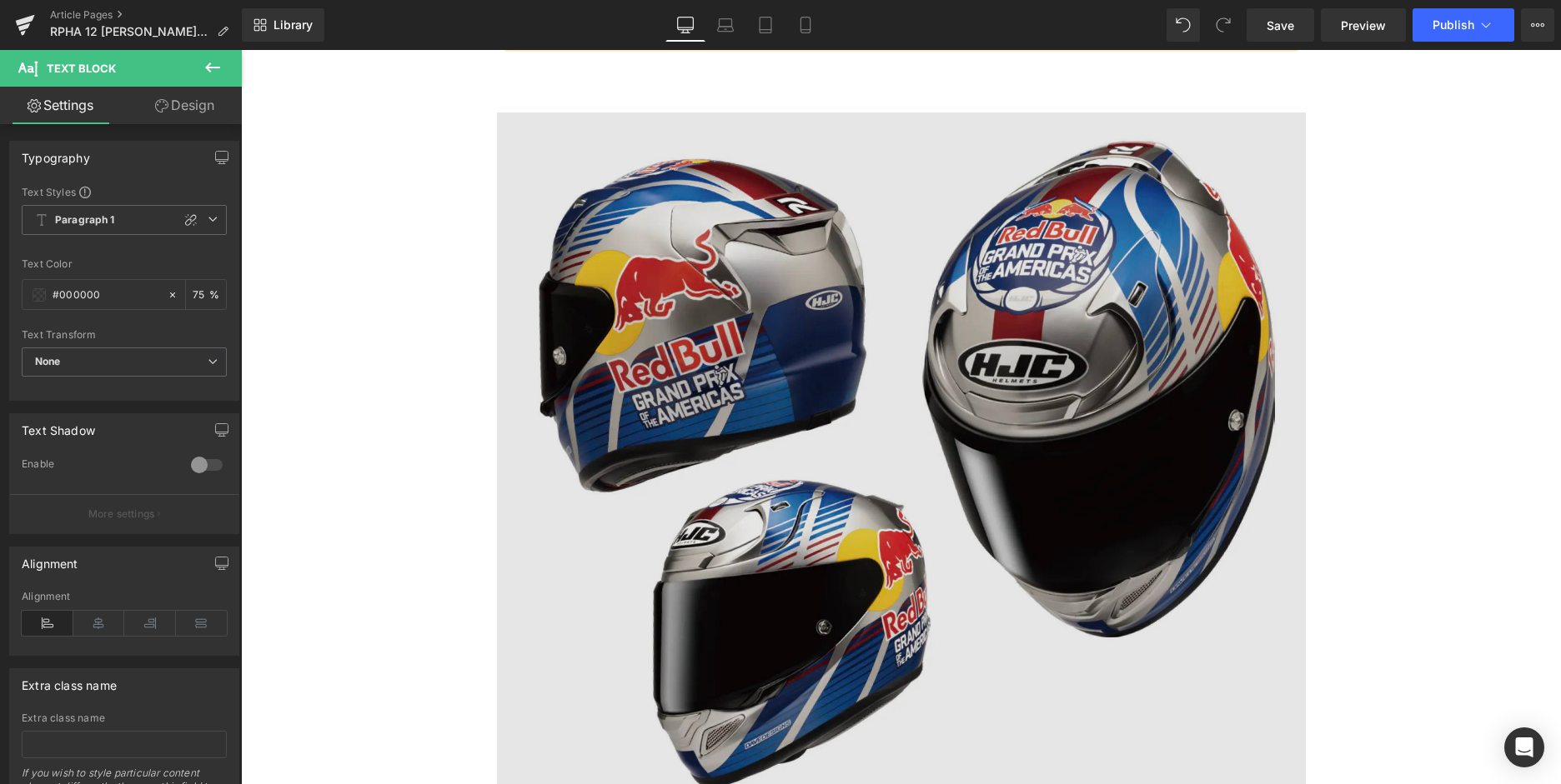
click at [778, 374] on img at bounding box center [901, 456] width 809 height 688
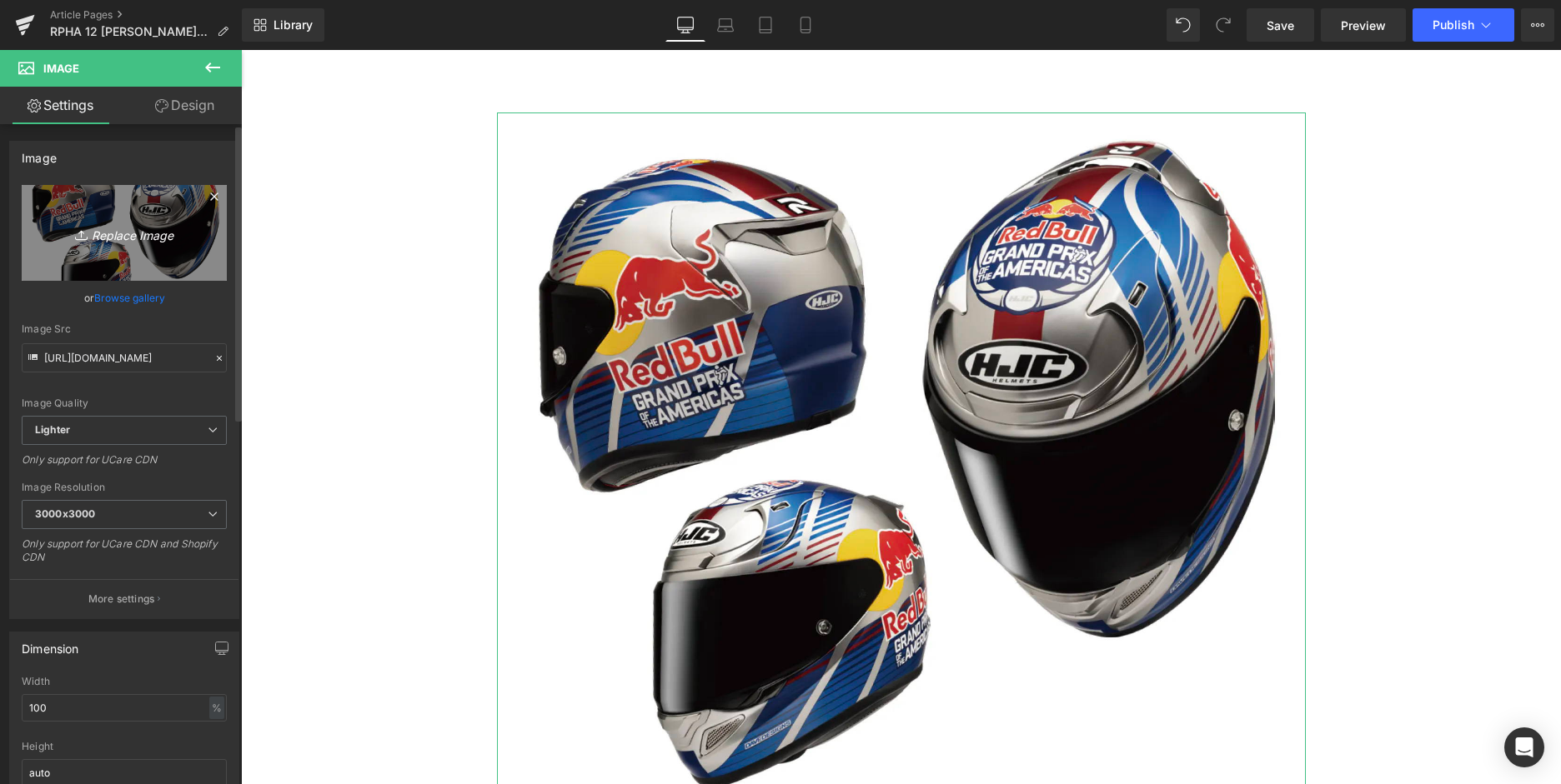
click at [125, 239] on icon "Replace Image" at bounding box center [125, 233] width 133 height 21
type input "C:\fakepath\PR-FQ20.webp"
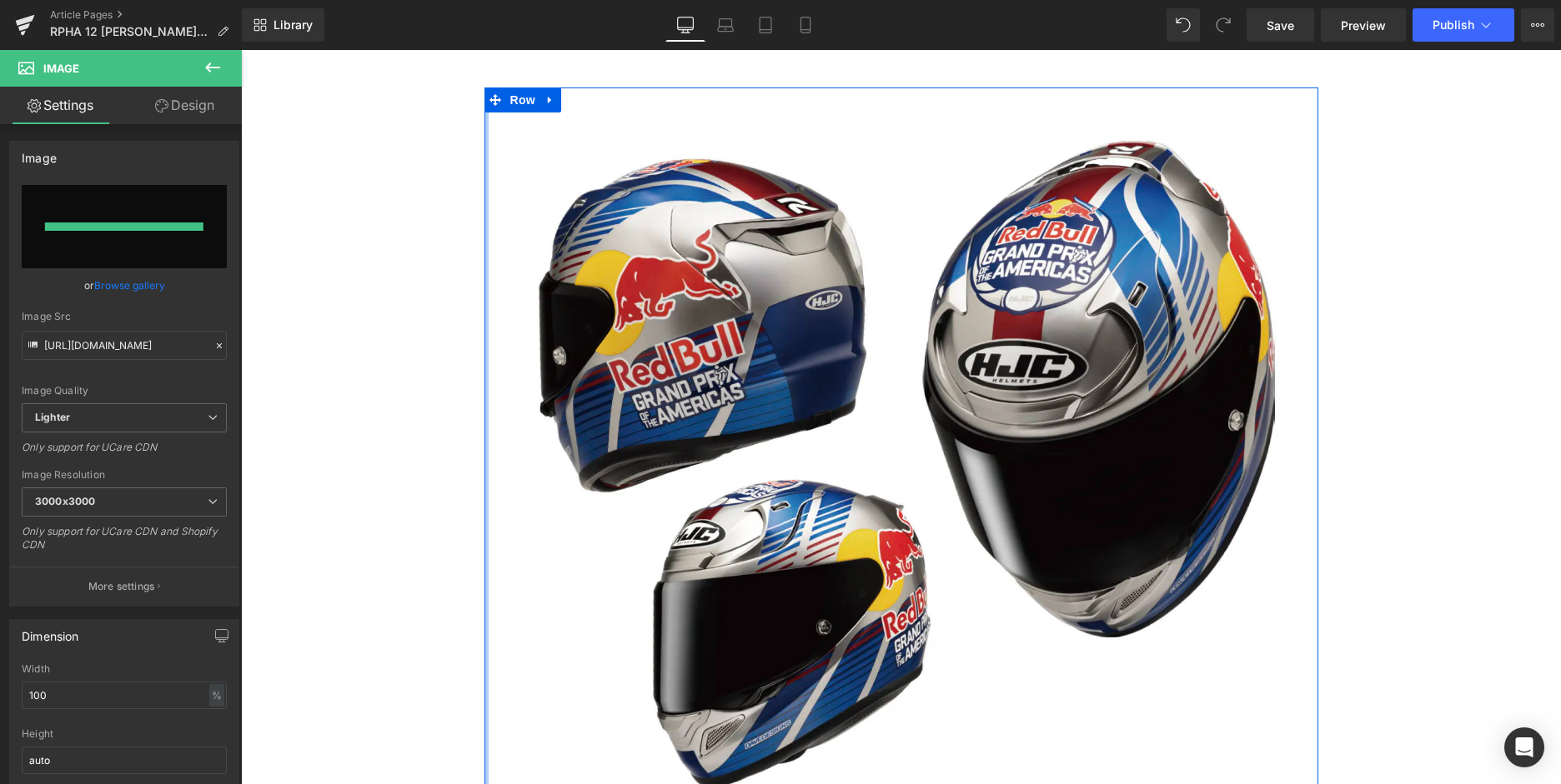
type input "[URL][DOMAIN_NAME]"
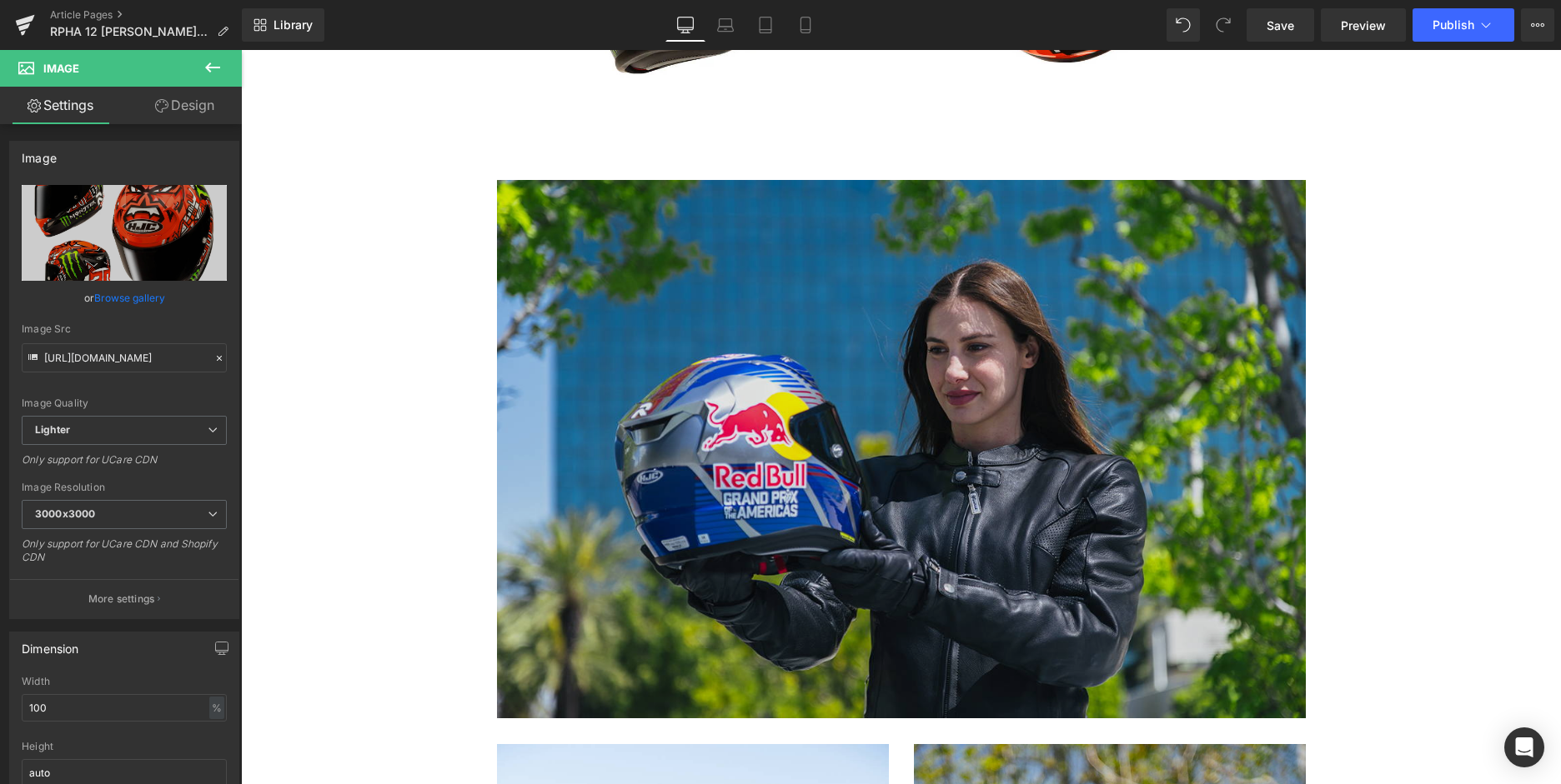
scroll to position [2186, 0]
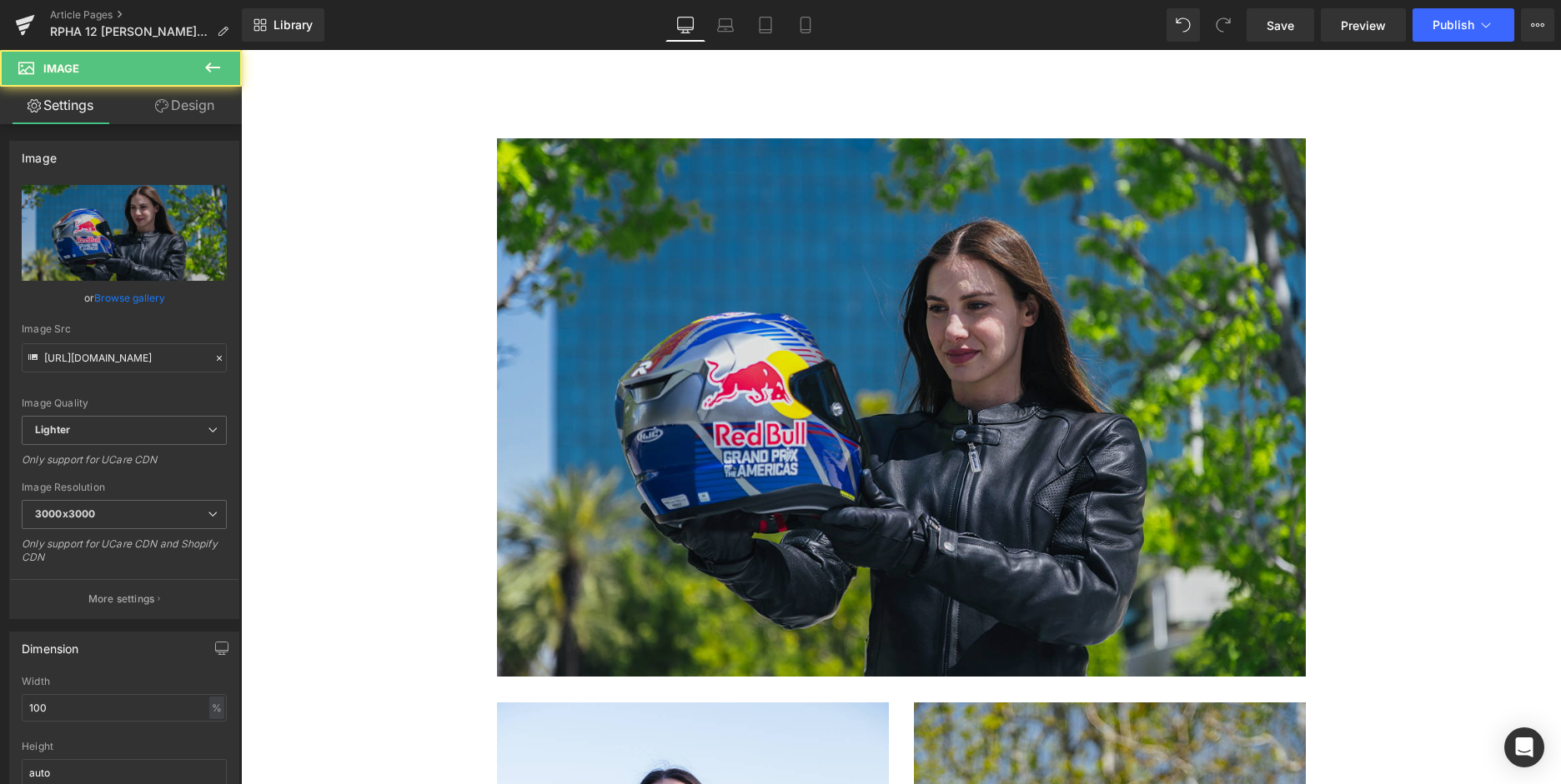
click at [707, 369] on img at bounding box center [901, 408] width 809 height 539
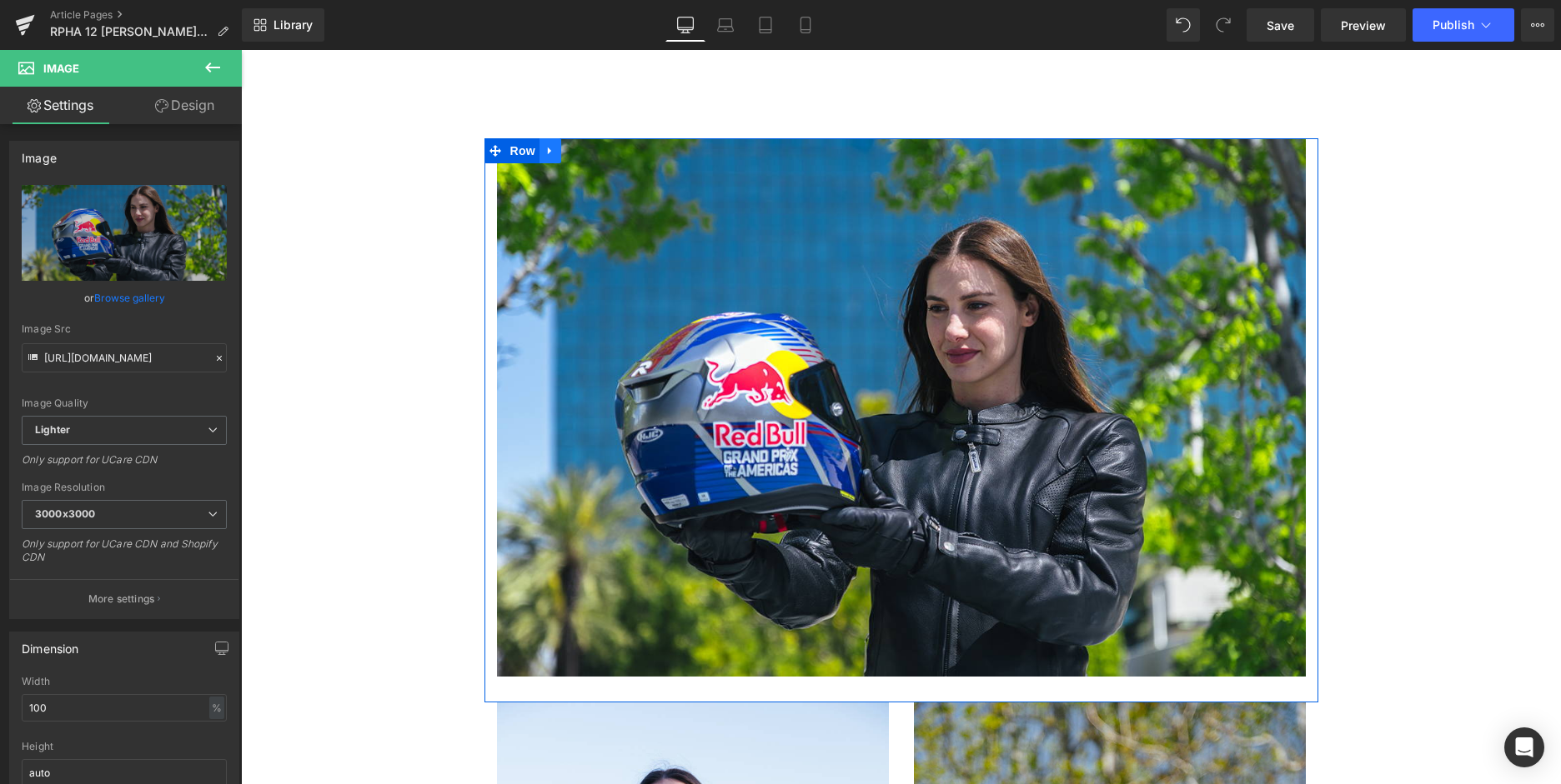
click at [546, 144] on icon at bounding box center [550, 150] width 11 height 12
click at [590, 145] on icon at bounding box center [593, 151] width 11 height 11
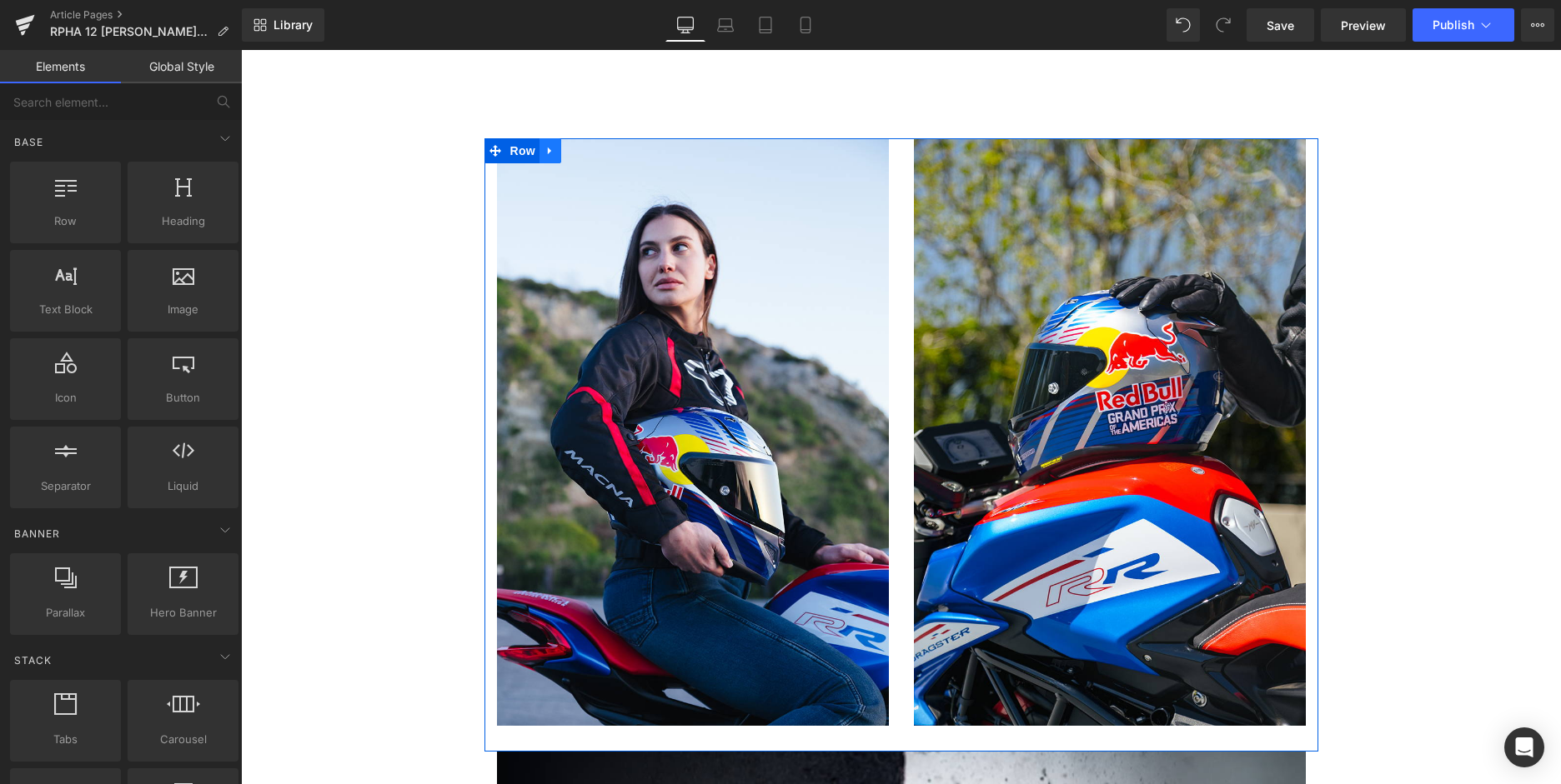
click at [545, 144] on icon at bounding box center [550, 150] width 11 height 12
click at [583, 139] on link at bounding box center [593, 151] width 22 height 25
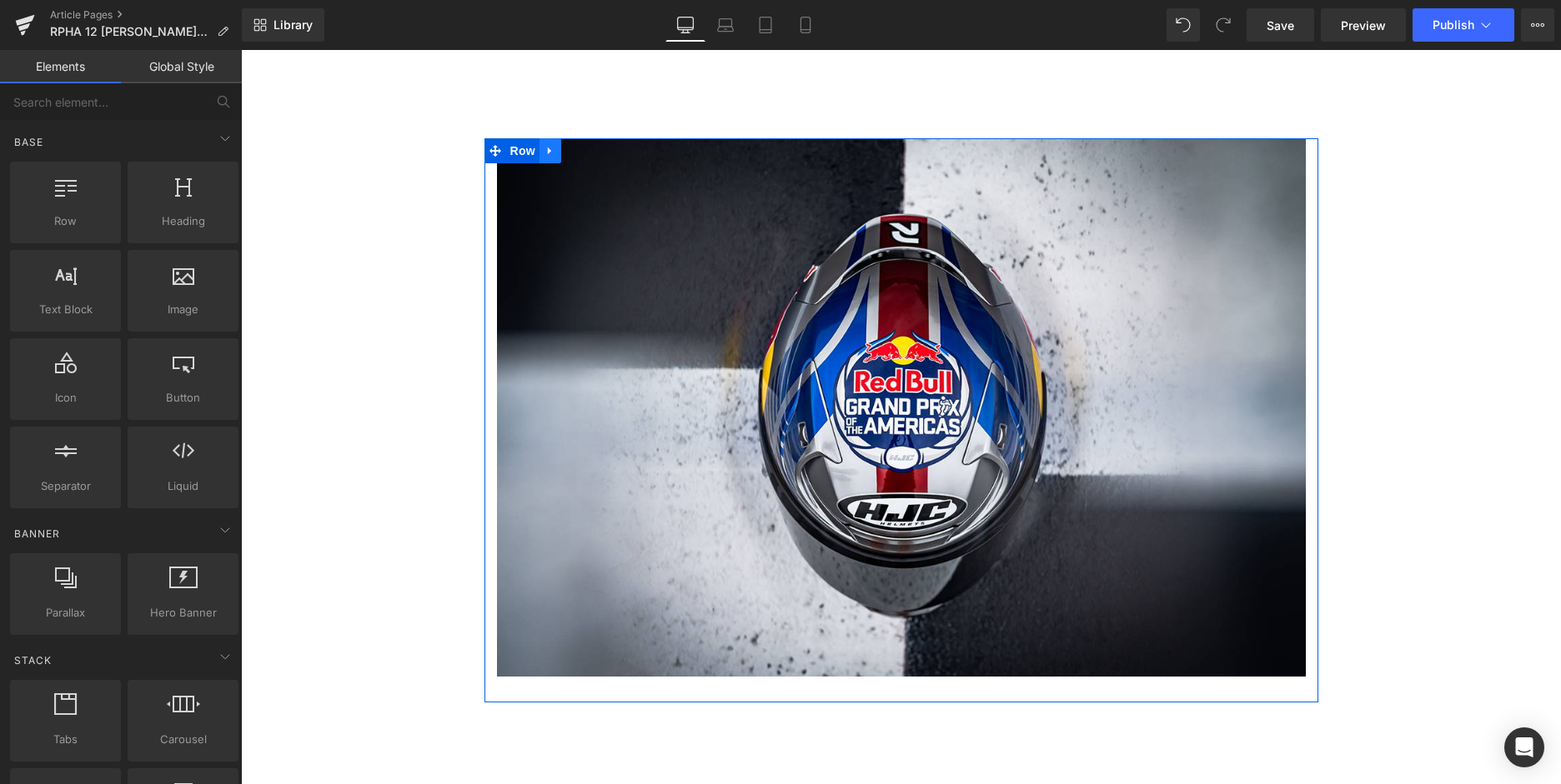
click at [545, 144] on icon at bounding box center [550, 150] width 11 height 12
click at [588, 145] on icon at bounding box center [593, 151] width 11 height 11
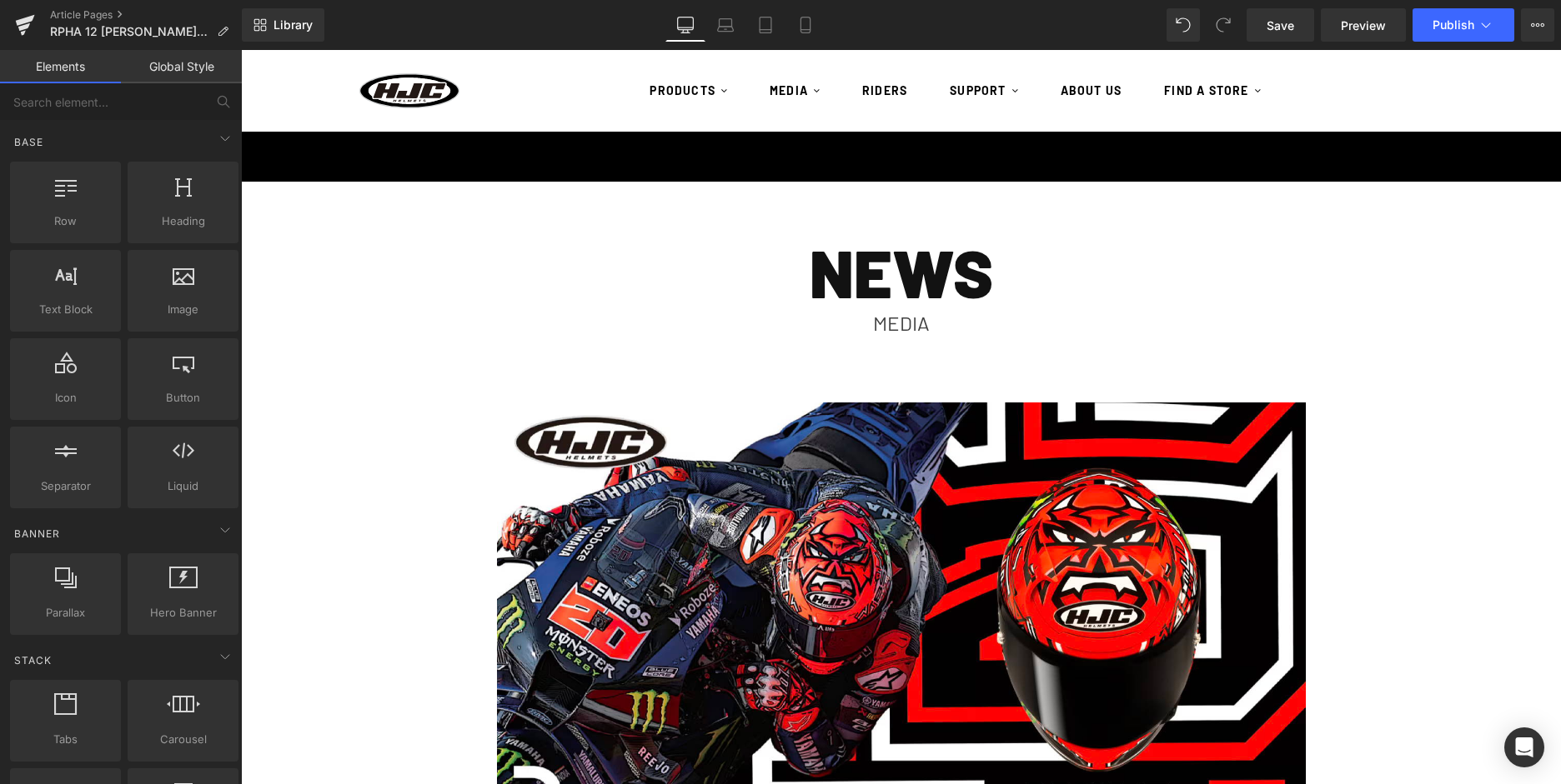
scroll to position [0, 0]
click at [1301, 24] on link "Save" at bounding box center [1280, 25] width 67 height 33
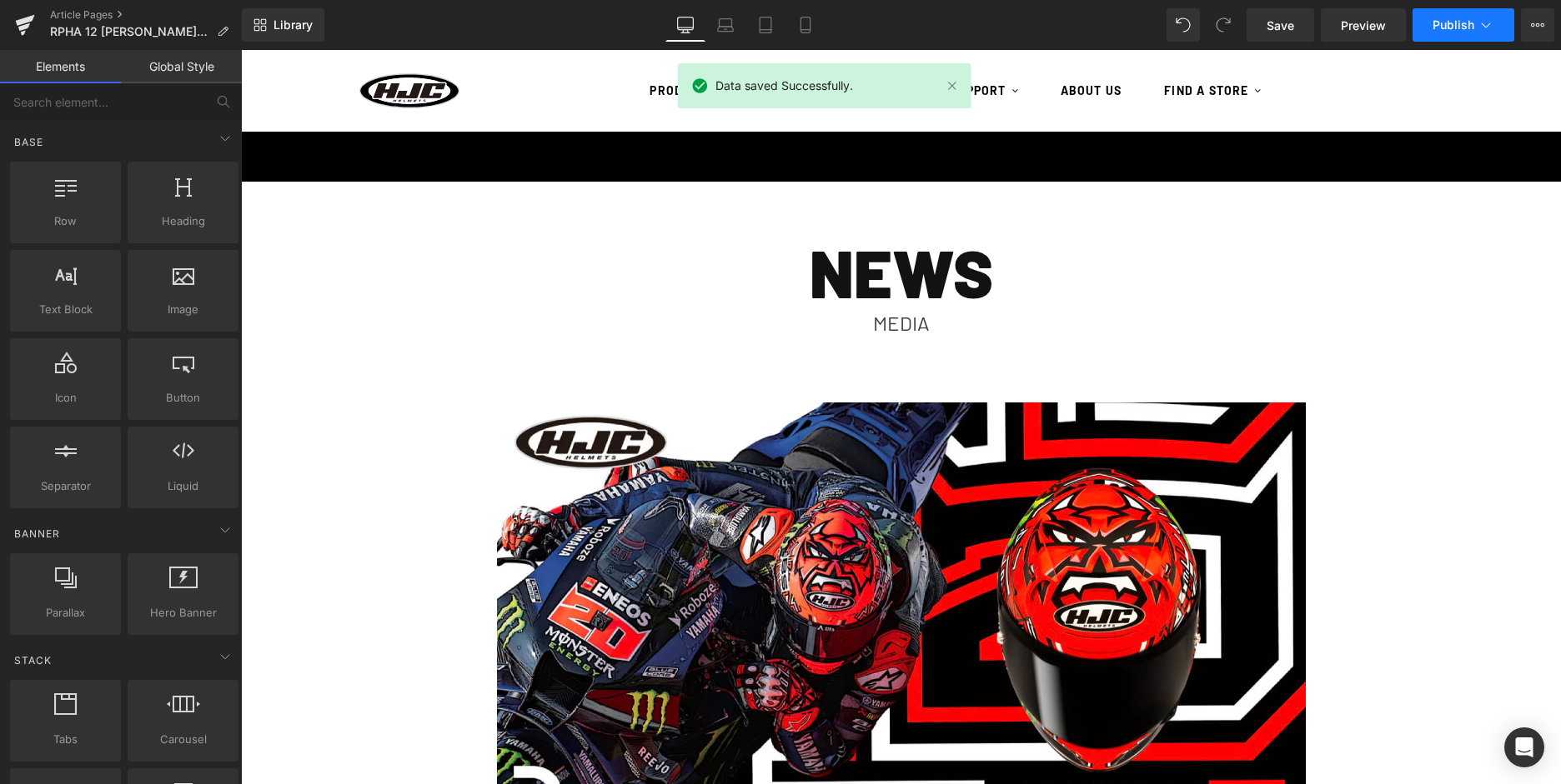
click at [1458, 25] on span "Publish" at bounding box center [1454, 25] width 42 height 13
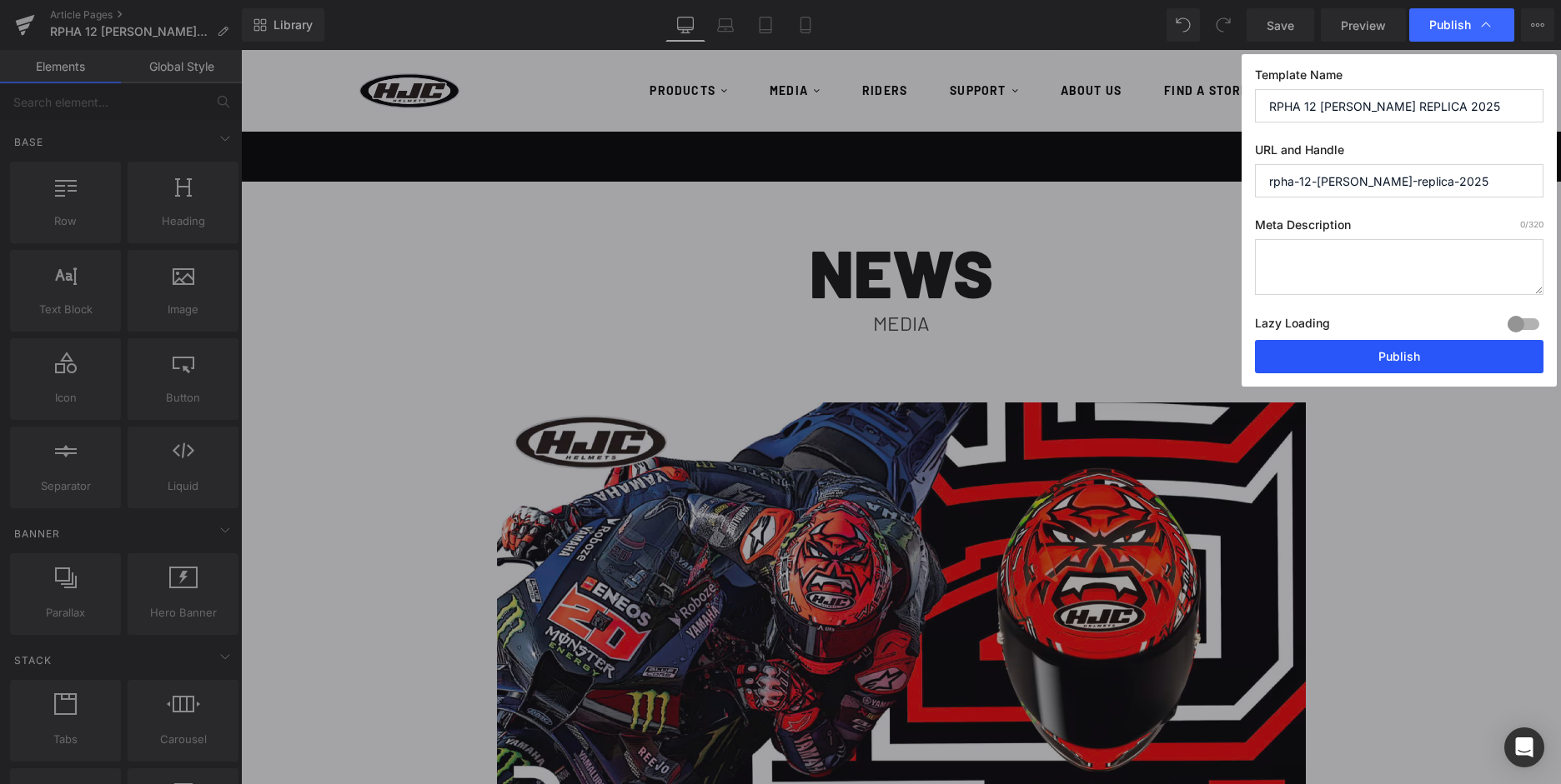
click at [1412, 340] on button "Publish" at bounding box center [1398, 356] width 288 height 33
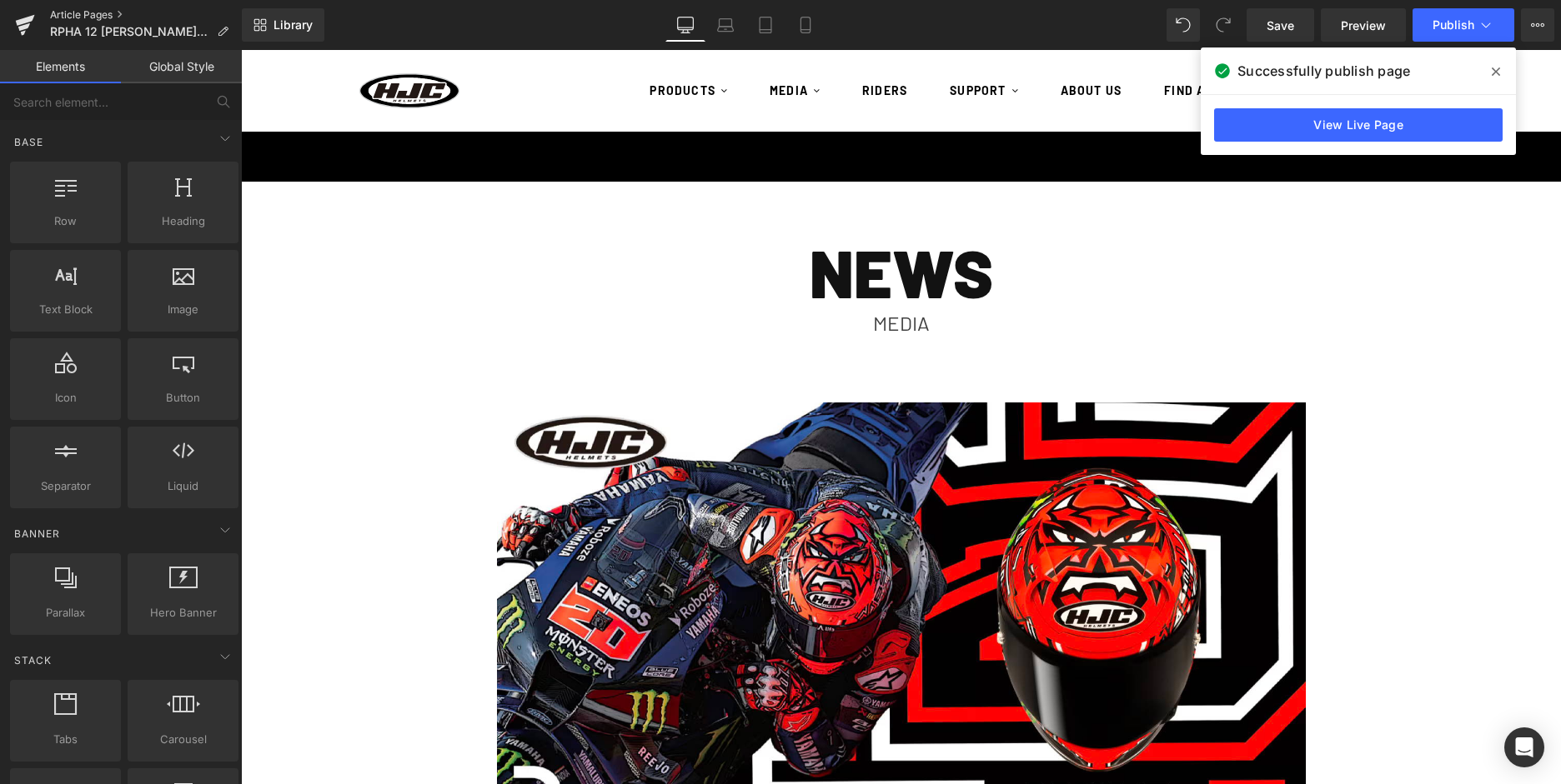
click at [82, 16] on link "Article Pages" at bounding box center [146, 15] width 192 height 13
